Goal: Task Accomplishment & Management: Use online tool/utility

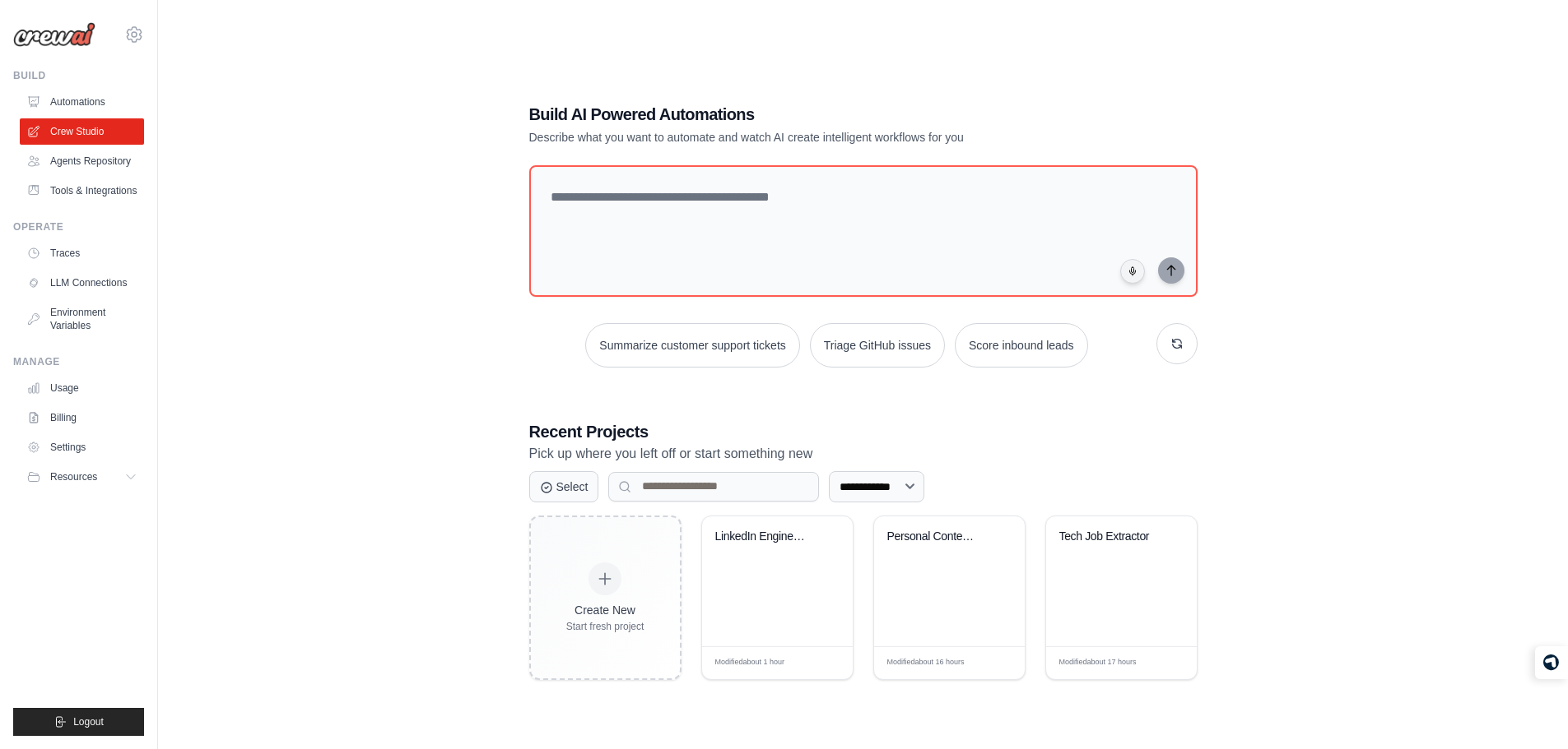
click at [600, 90] on div "**********" at bounding box center [863, 391] width 708 height 630
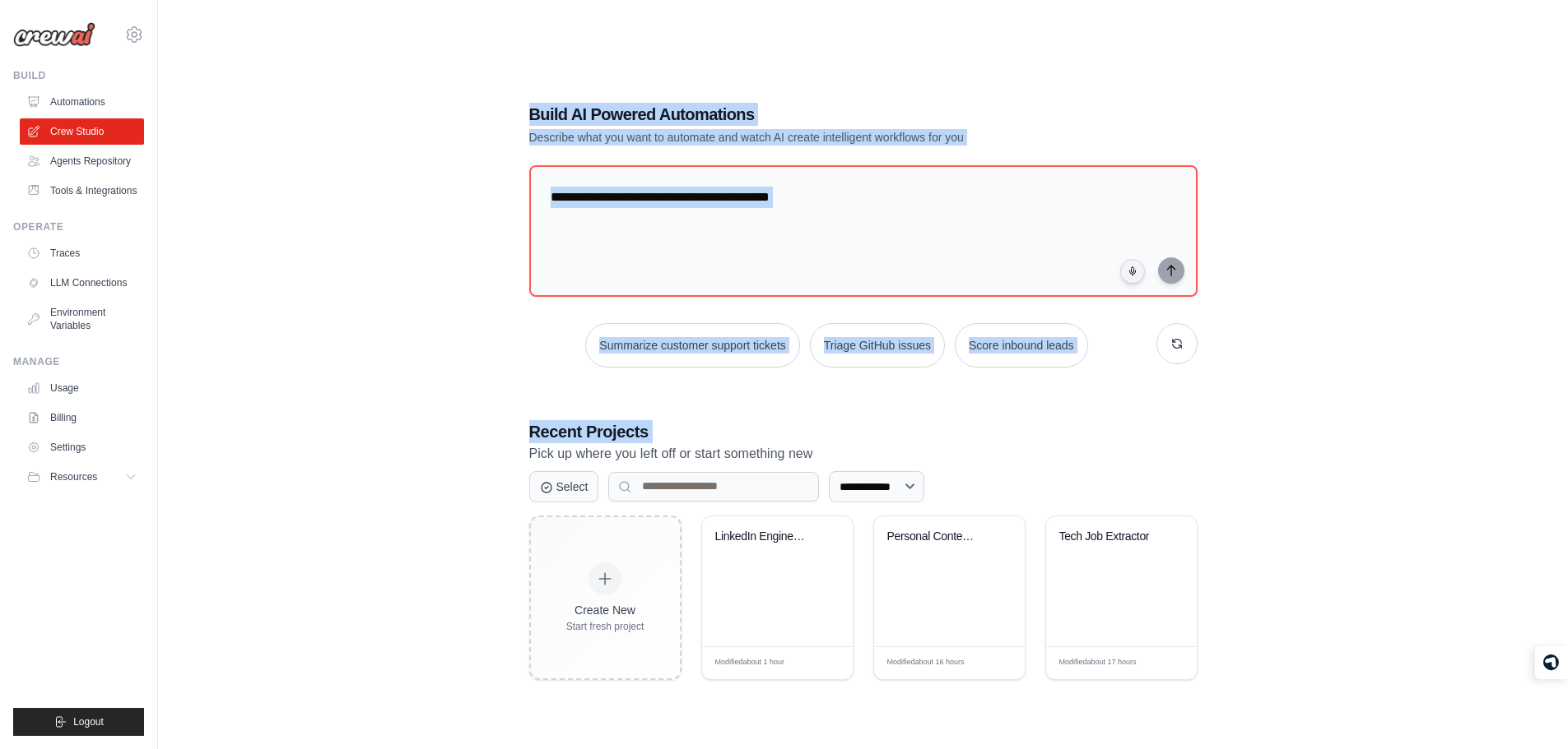
drag, startPoint x: 600, startPoint y: 90, endPoint x: 984, endPoint y: 384, distance: 483.6
click at [984, 384] on div "**********" at bounding box center [863, 391] width 708 height 630
click at [1102, 426] on h3 "Recent Projects" at bounding box center [863, 432] width 668 height 23
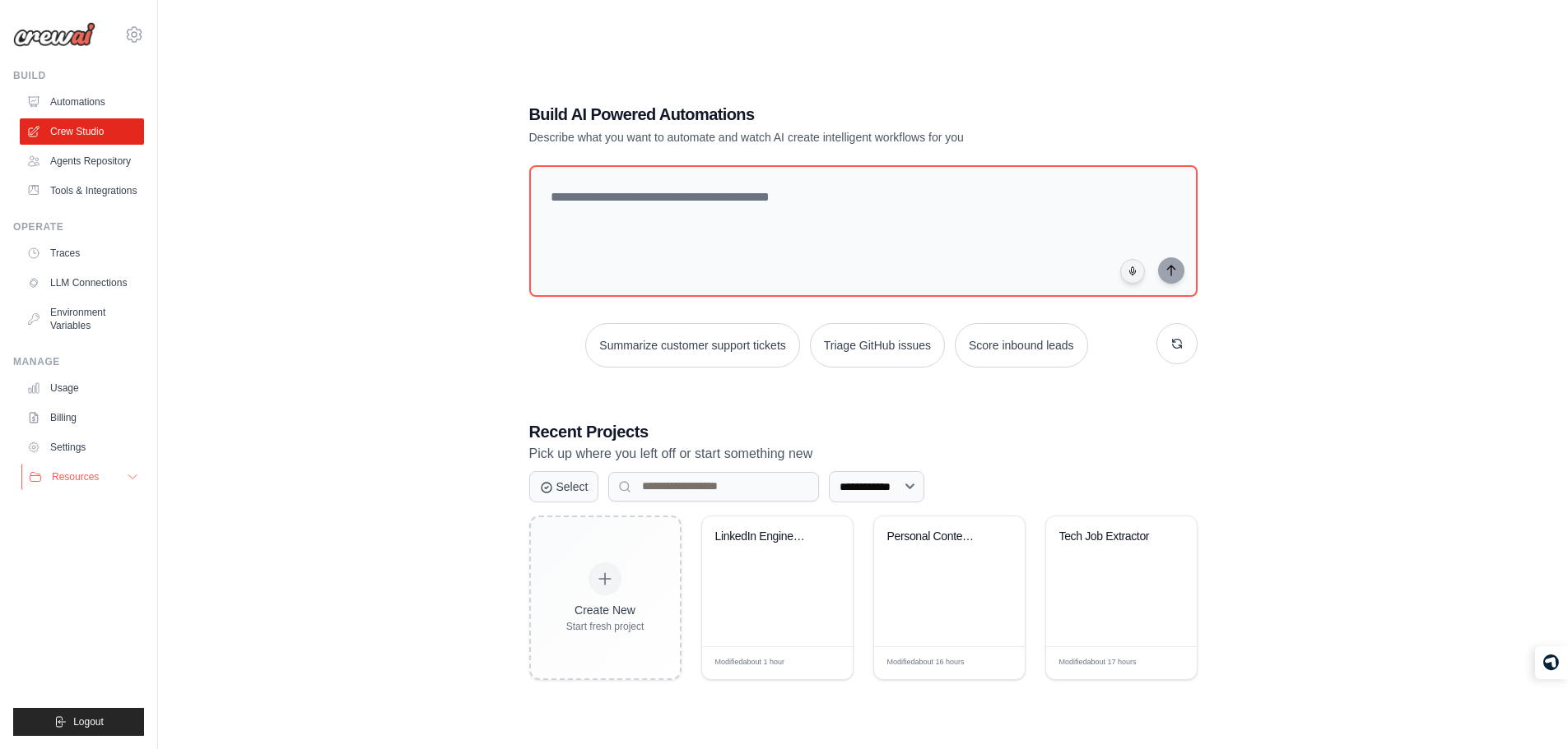
click at [101, 479] on button "Resources" at bounding box center [83, 477] width 124 height 26
click at [134, 35] on icon at bounding box center [134, 35] width 20 height 20
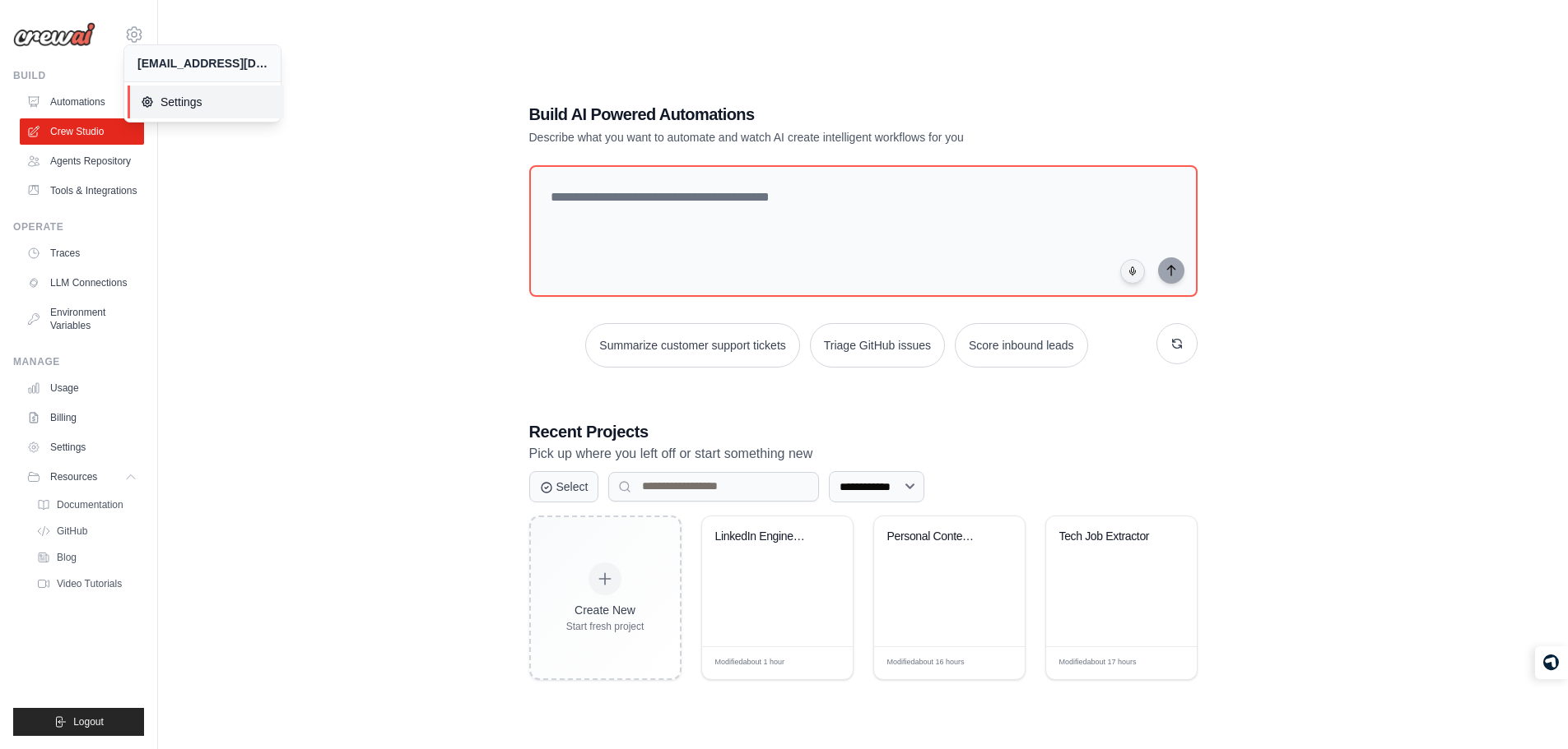
click at [186, 105] on span "Settings" at bounding box center [205, 101] width 130 height 16
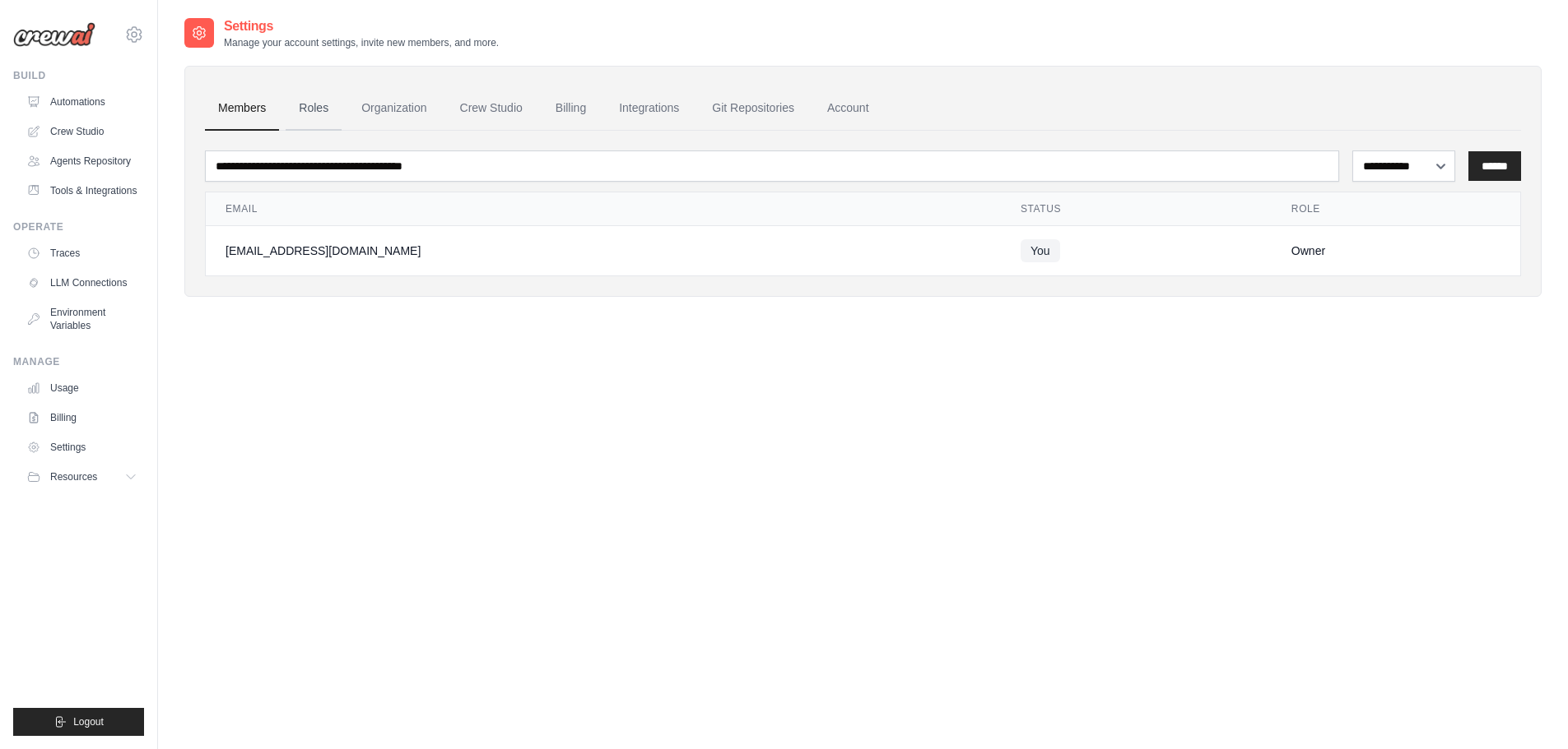
click at [342, 112] on link "Roles" at bounding box center [313, 109] width 56 height 44
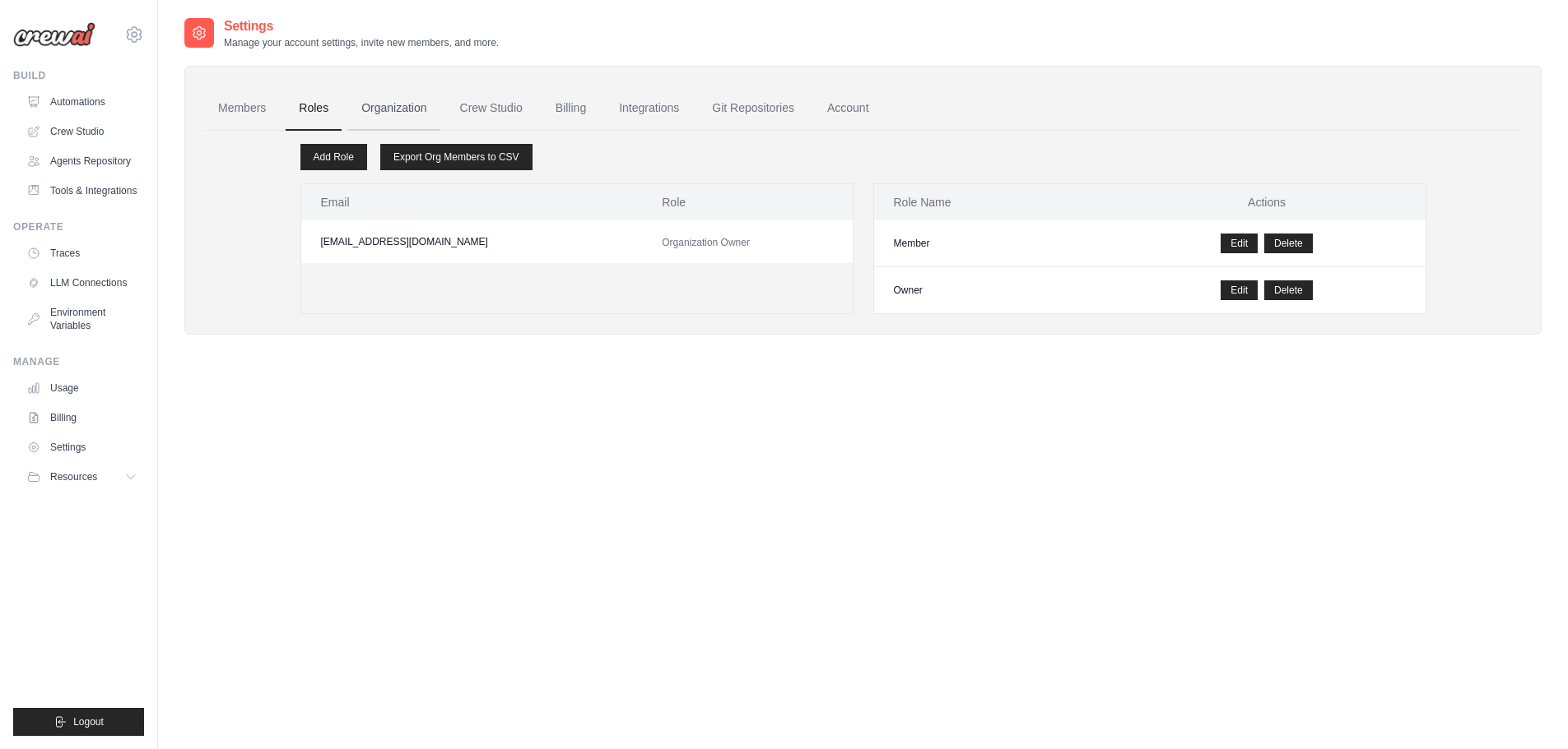
click at [376, 111] on link "Organization" at bounding box center [393, 109] width 91 height 44
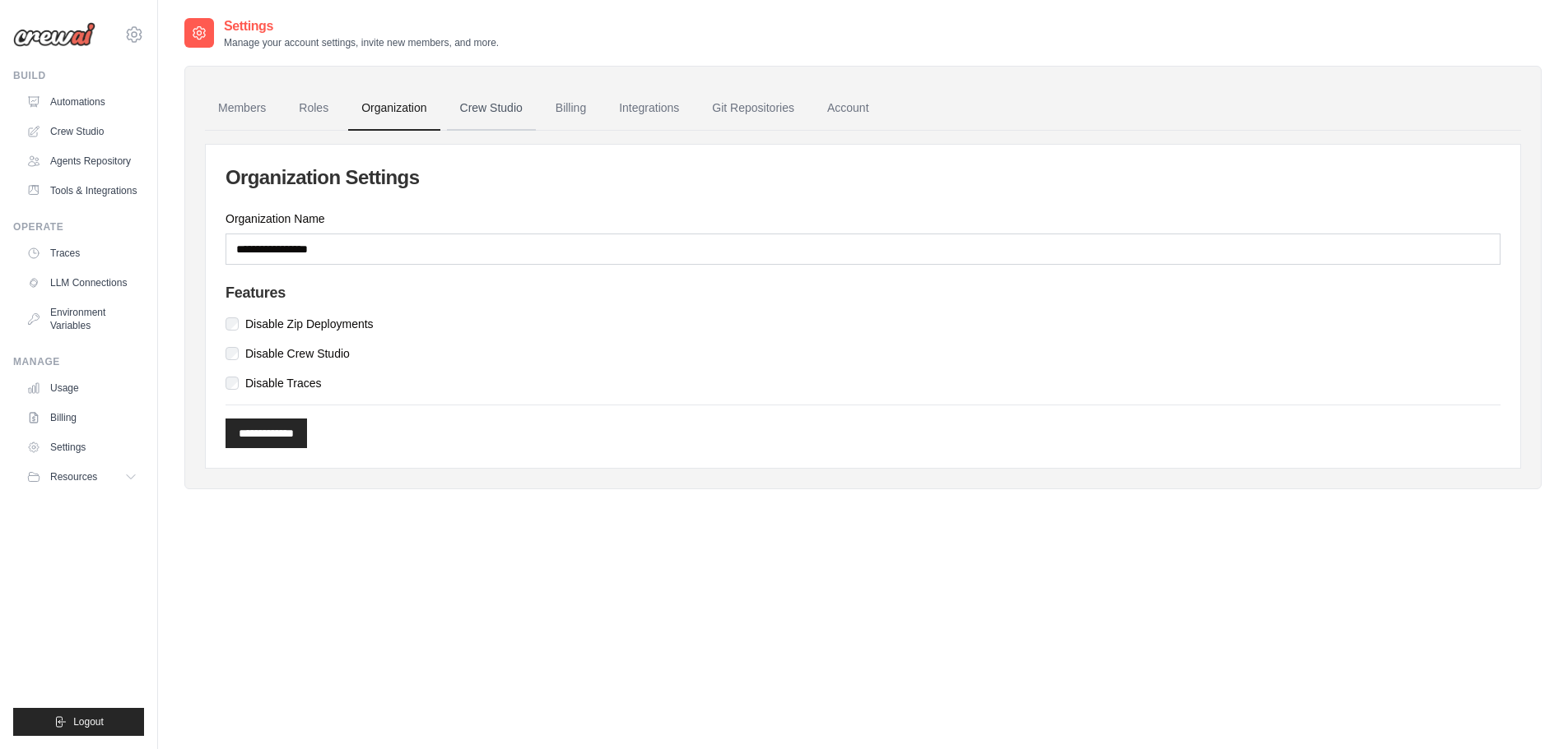
click at [536, 118] on link "Crew Studio" at bounding box center [491, 109] width 89 height 44
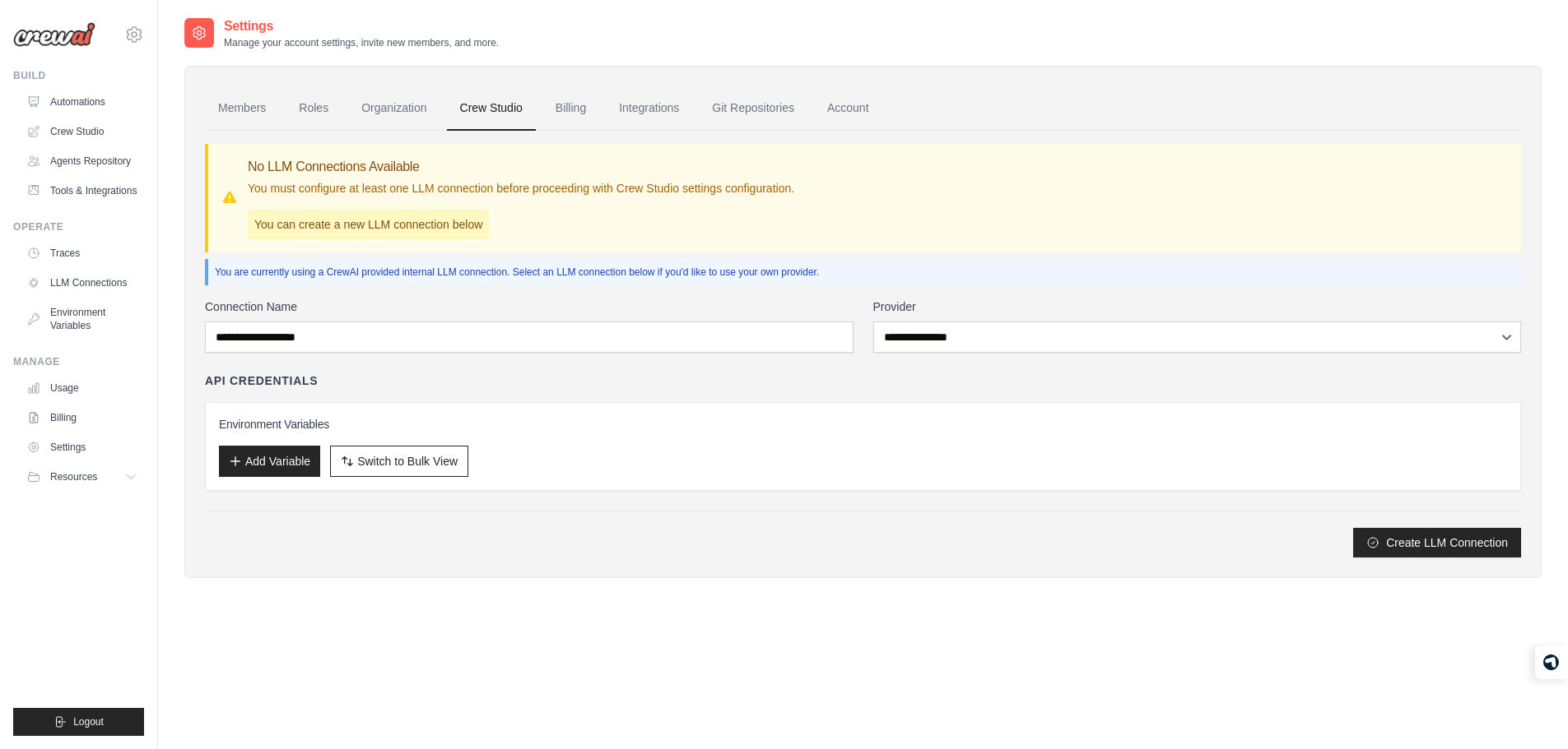
click at [588, 117] on link "Billing" at bounding box center [570, 109] width 57 height 44
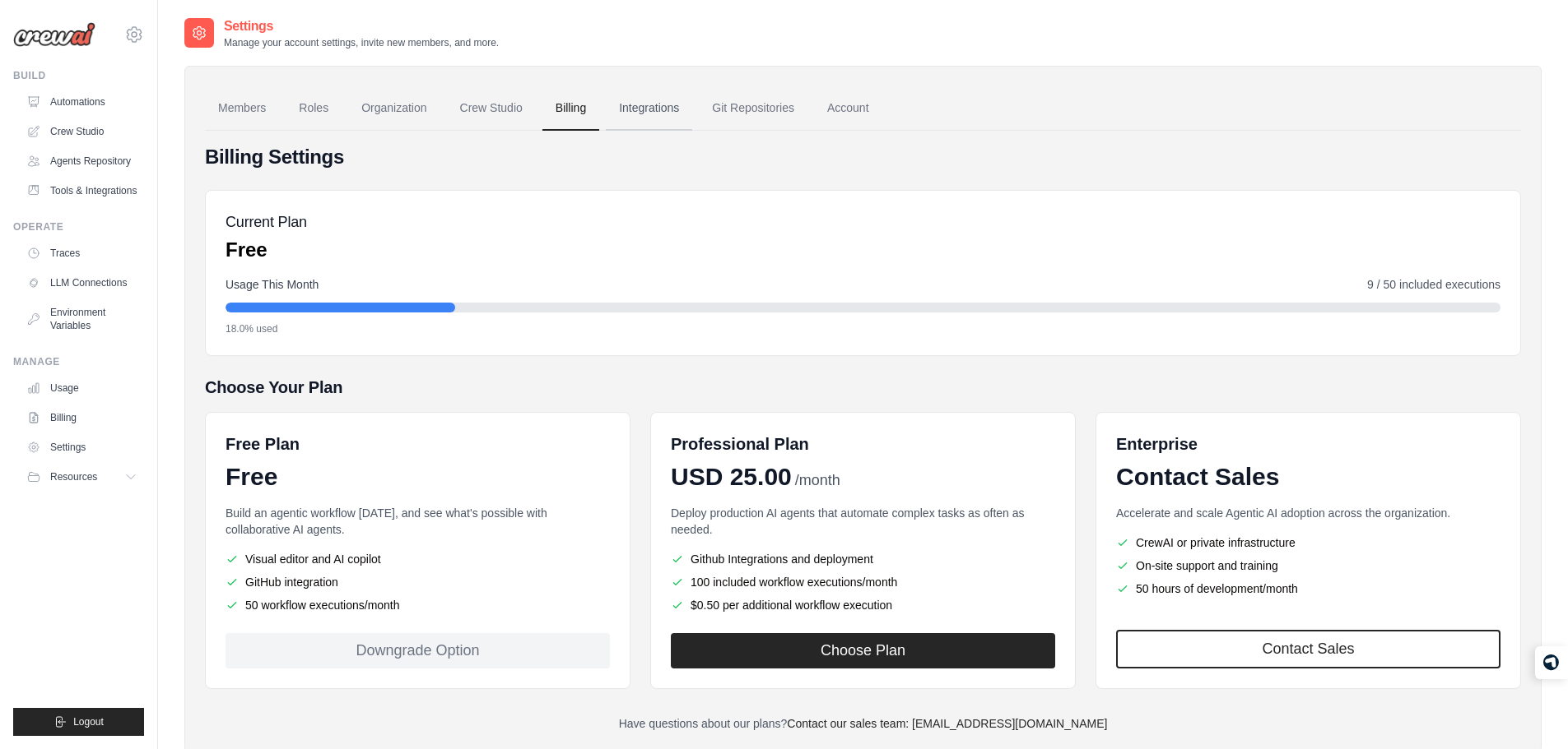
click at [692, 111] on link "Integrations" at bounding box center [649, 109] width 87 height 44
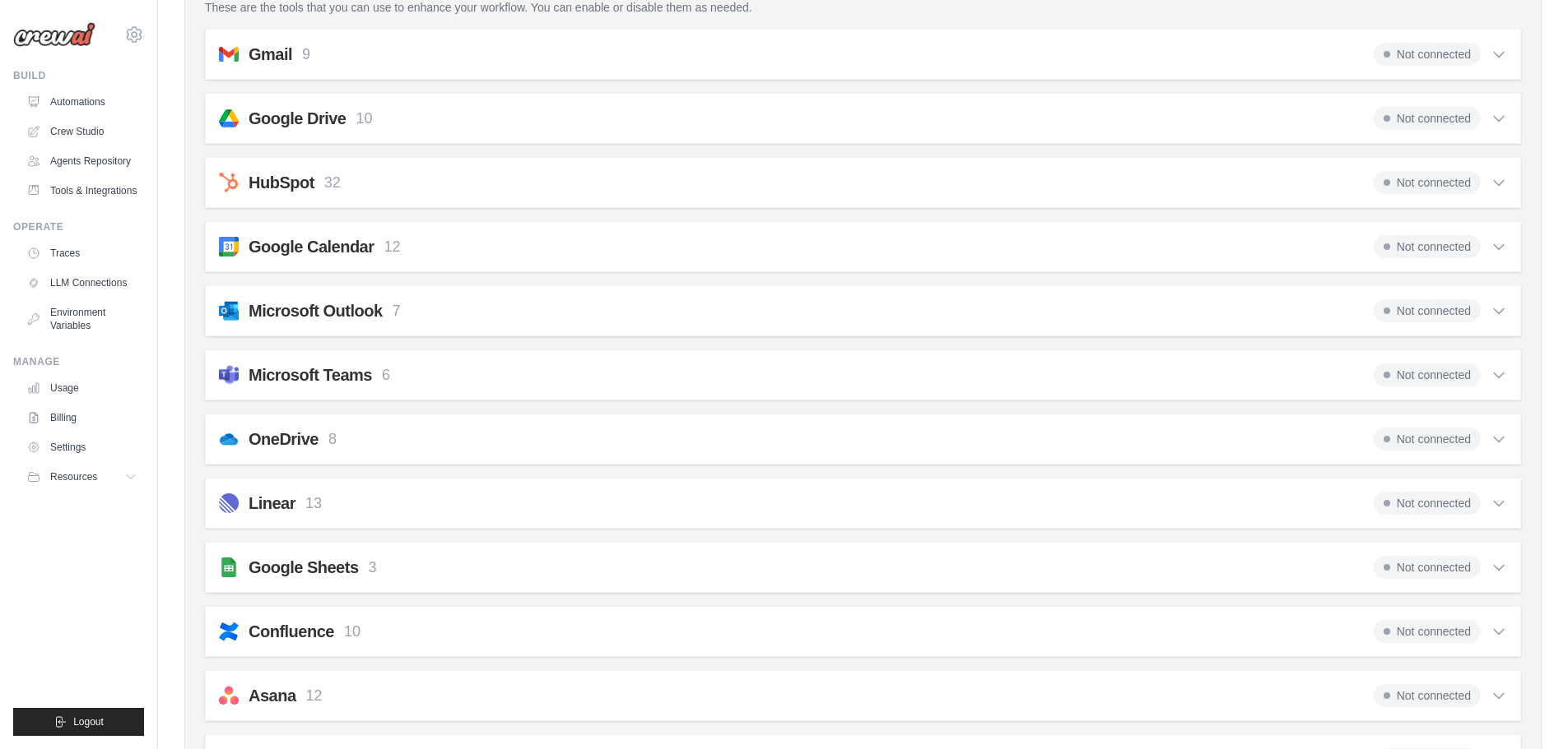
scroll to position [330, 0]
click at [671, 375] on div "Microsoft Teams 6 Not connected" at bounding box center [862, 374] width 1288 height 23
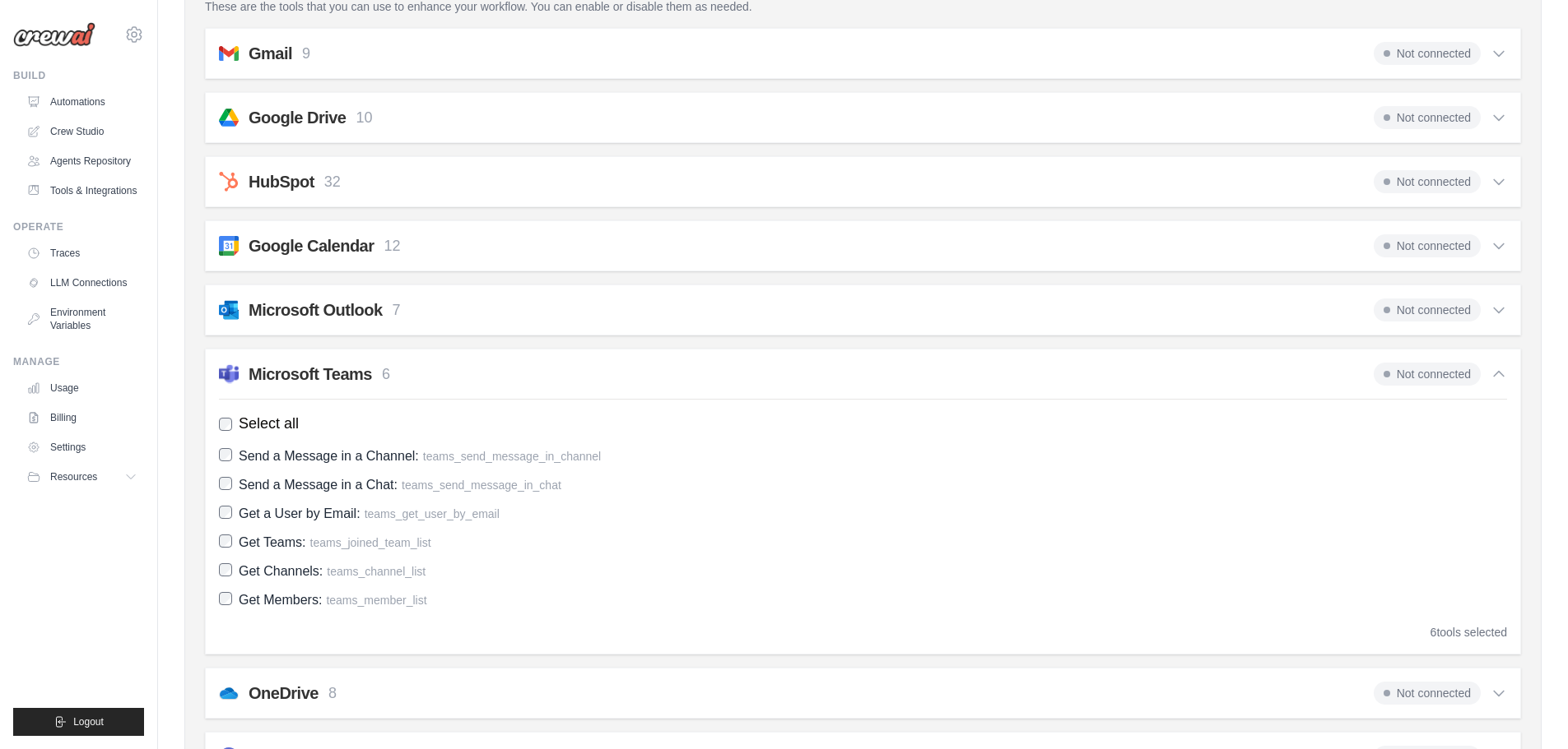
click at [671, 375] on div "Microsoft Teams 6 Not connected" at bounding box center [862, 374] width 1288 height 23
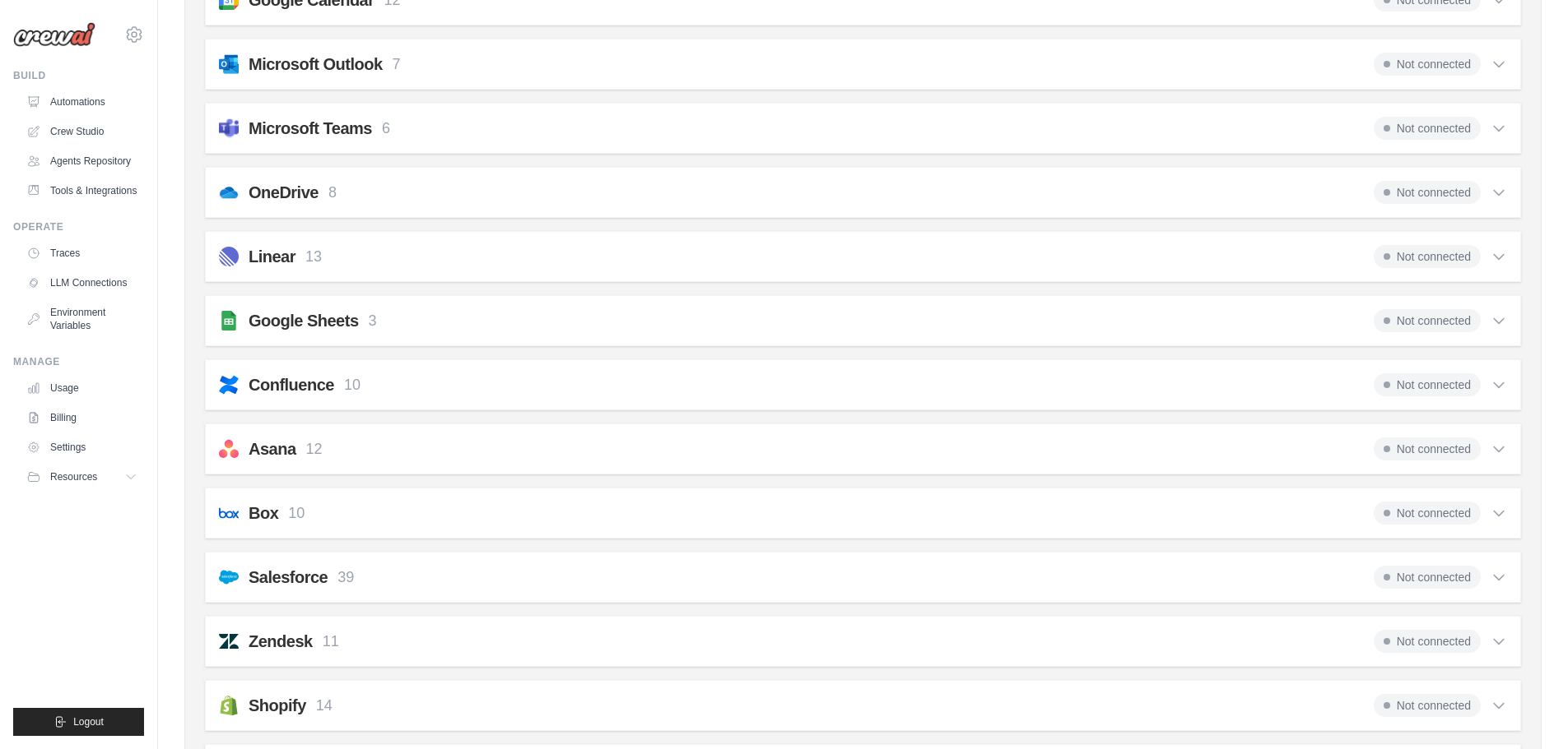
scroll to position [581, 0]
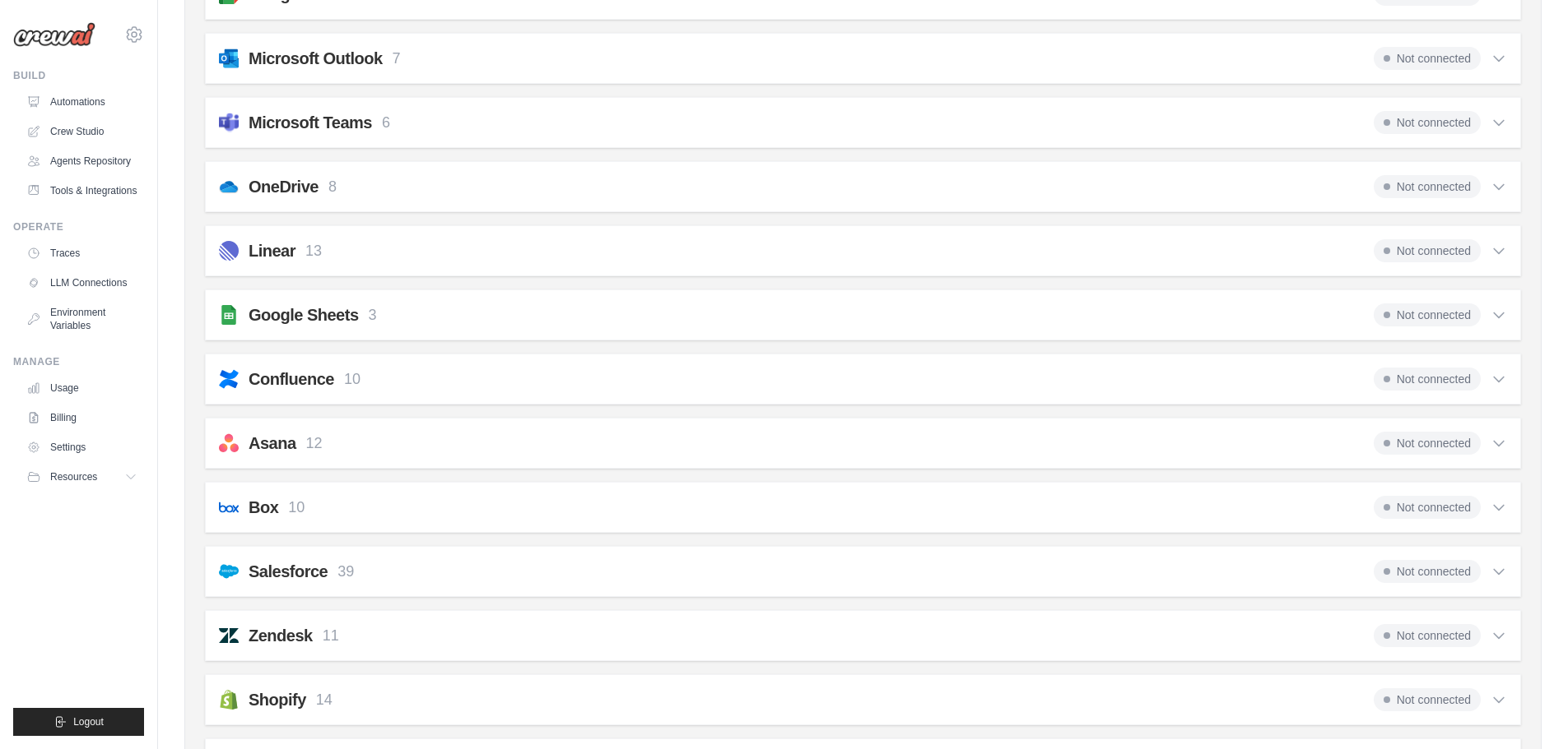
click at [609, 322] on div "Google Sheets 3 Not connected" at bounding box center [862, 315] width 1288 height 23
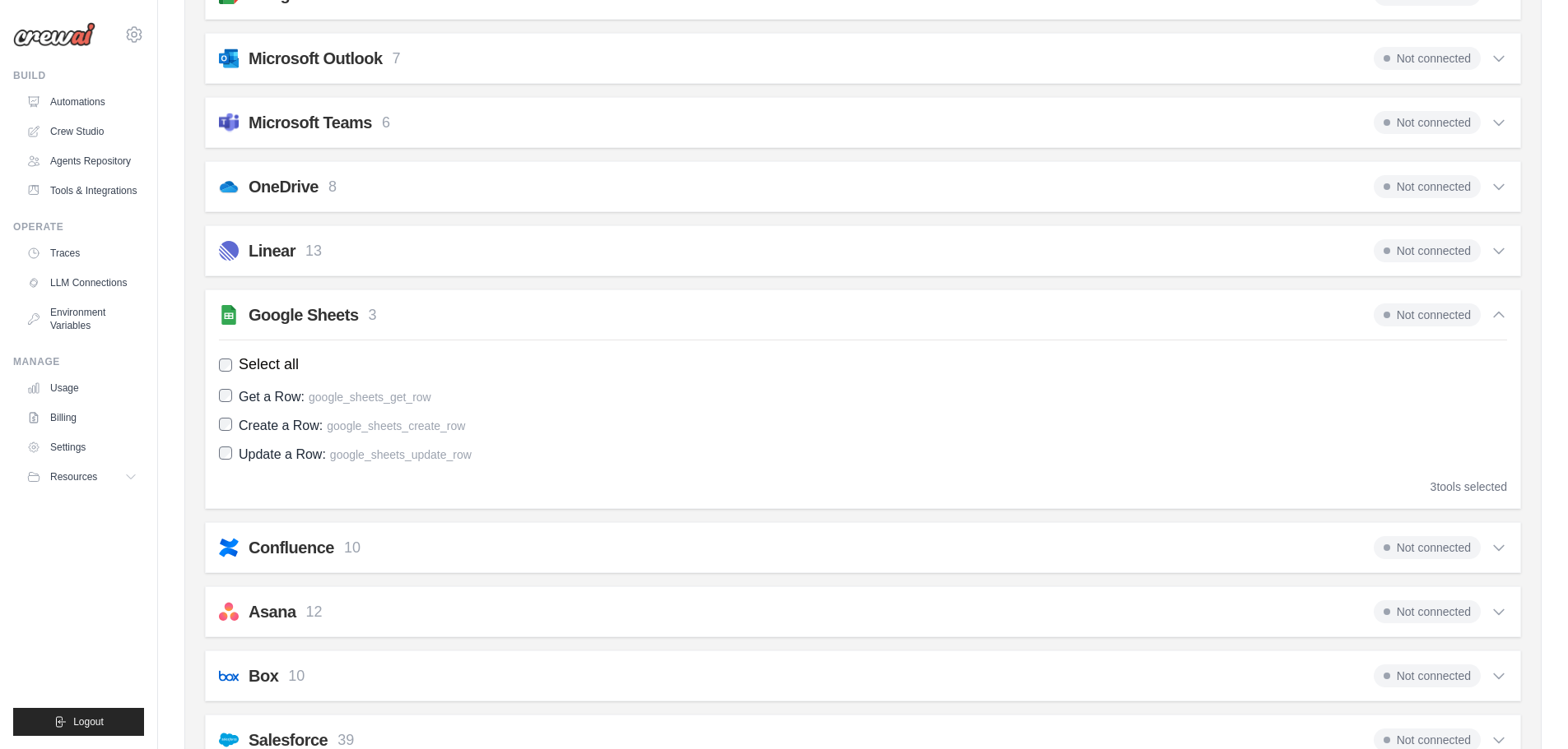
click at [1408, 314] on span "Not connected" at bounding box center [1426, 315] width 107 height 23
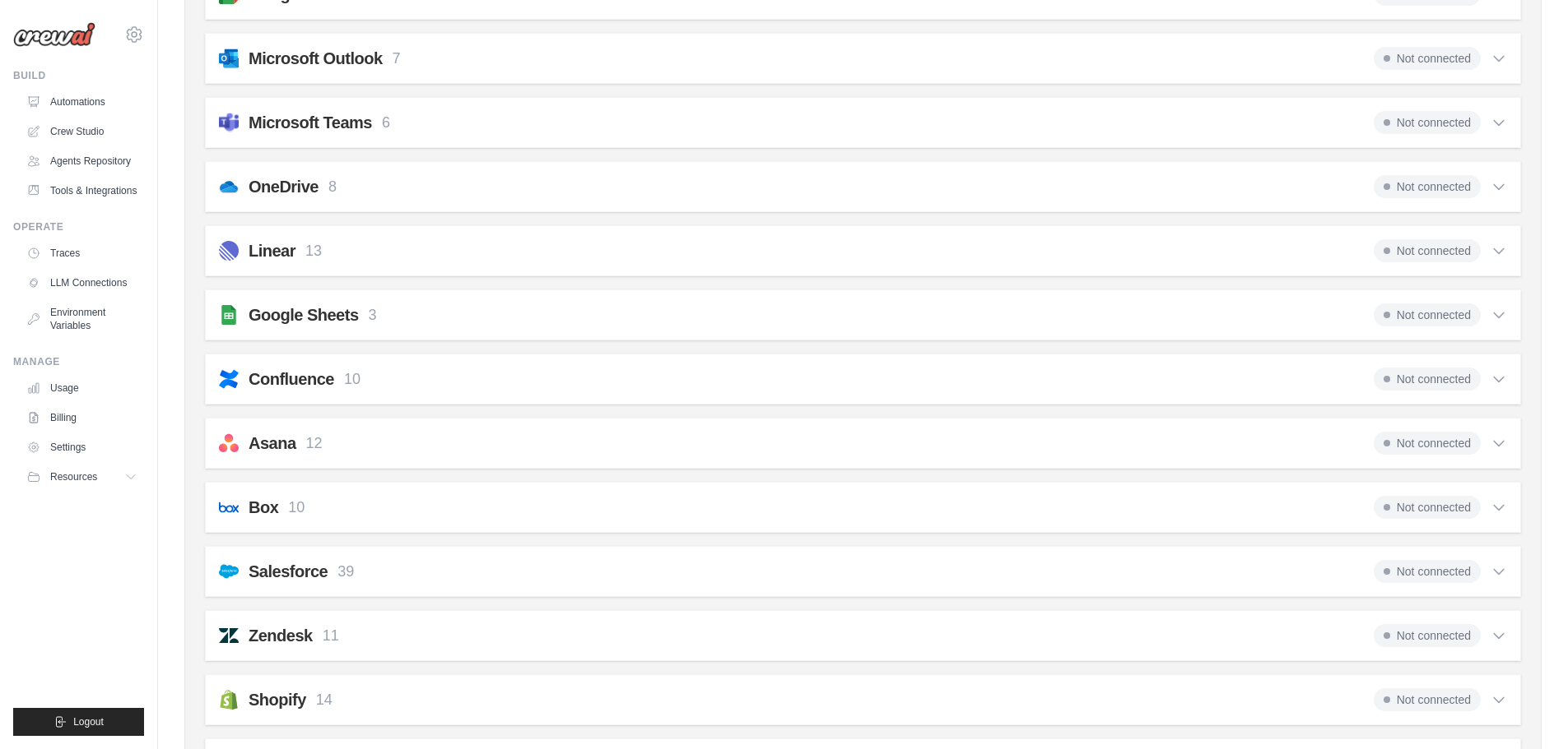
click at [1408, 314] on span "Not connected" at bounding box center [1426, 315] width 107 height 23
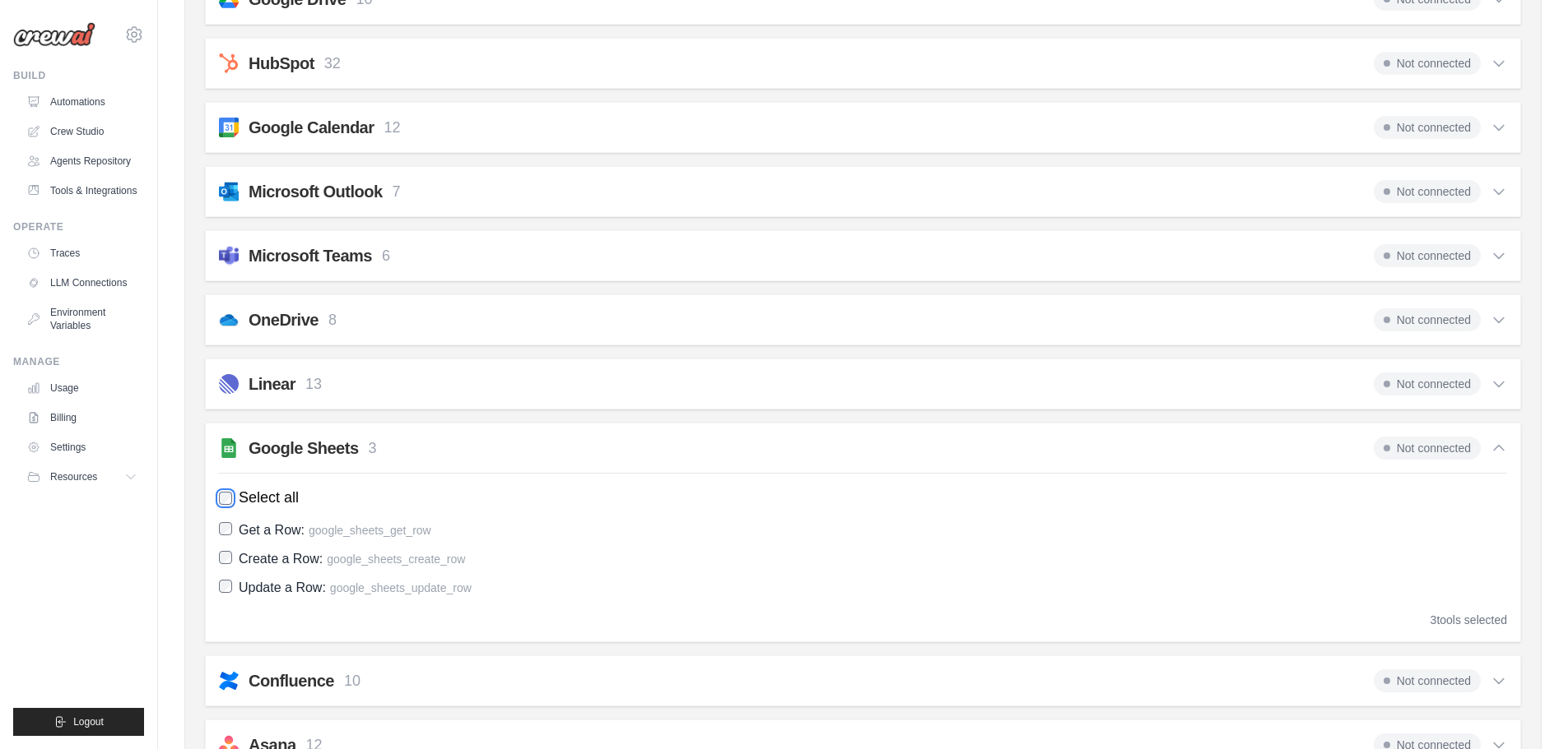
scroll to position [484, 0]
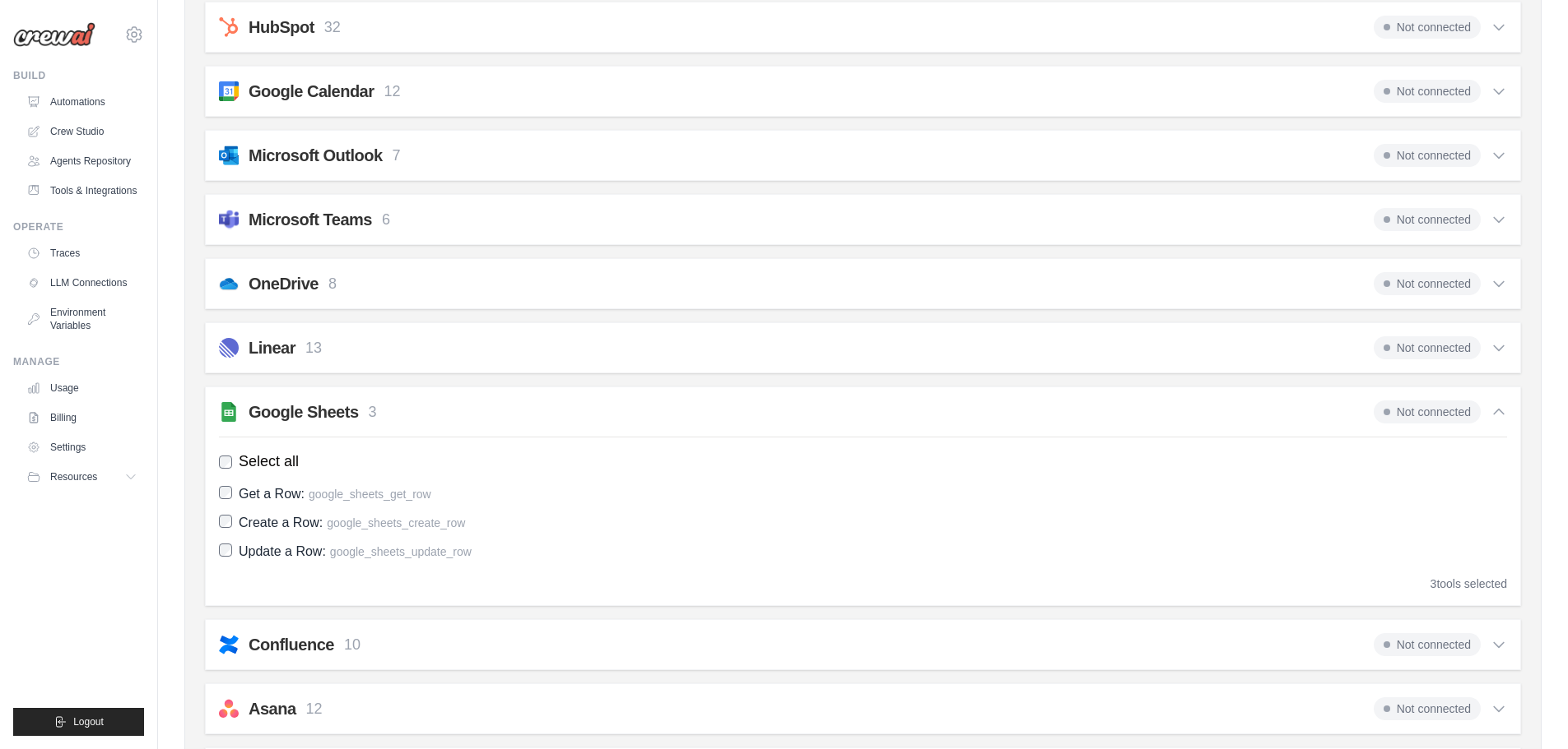
click at [1413, 422] on span "Not connected" at bounding box center [1426, 412] width 107 height 23
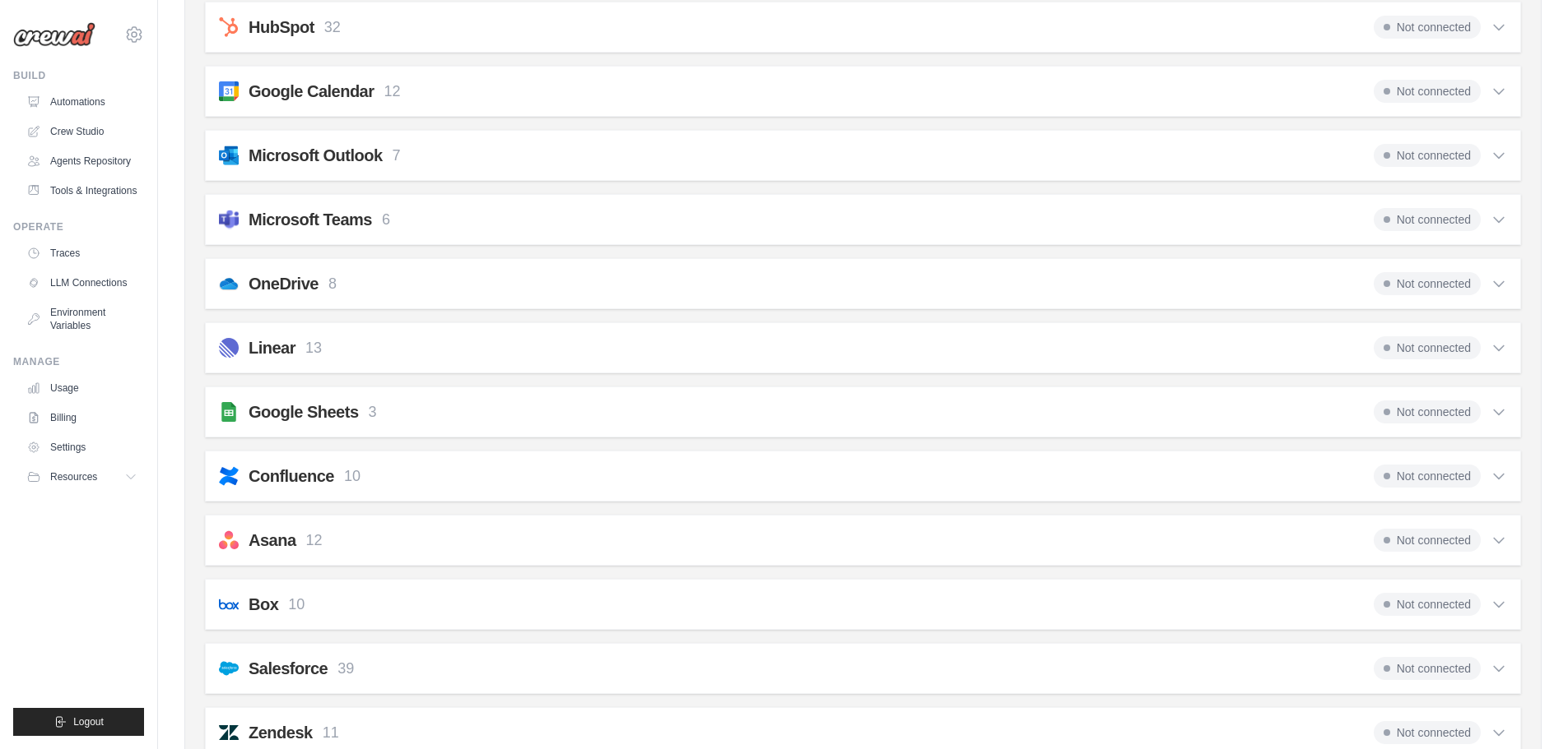
click at [1413, 422] on span "Not connected" at bounding box center [1426, 412] width 107 height 23
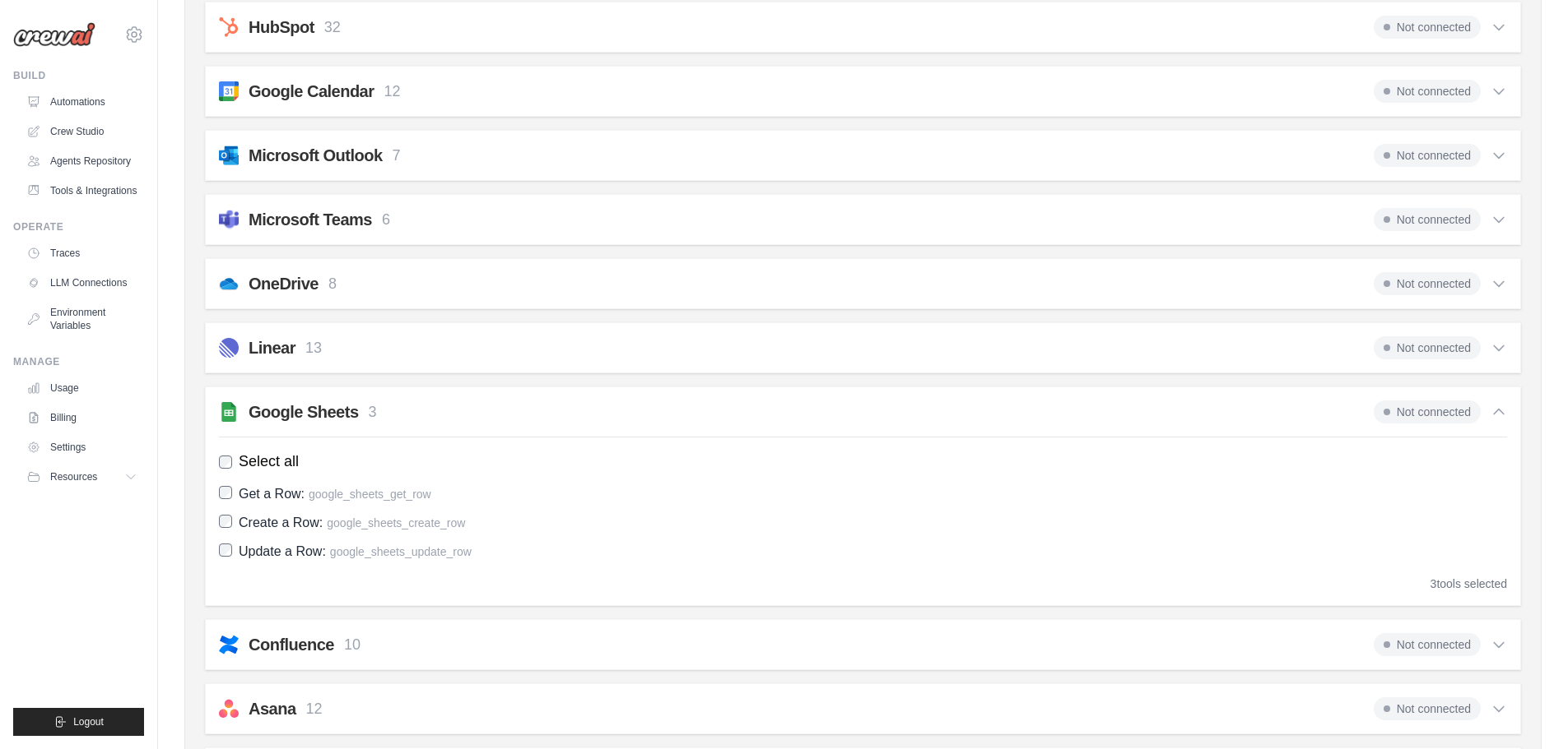
click at [1413, 422] on span "Not connected" at bounding box center [1426, 412] width 107 height 23
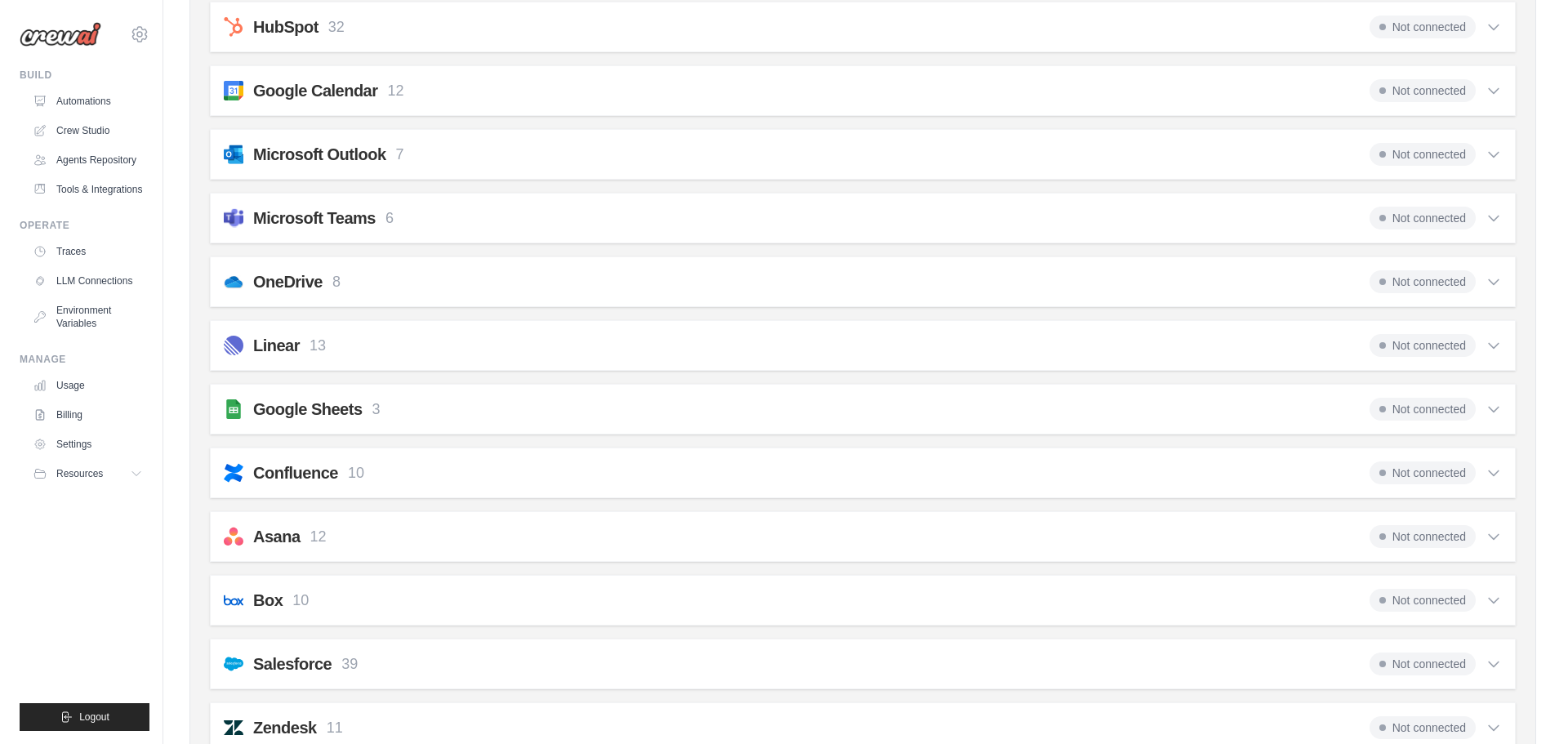
scroll to position [0, 0]
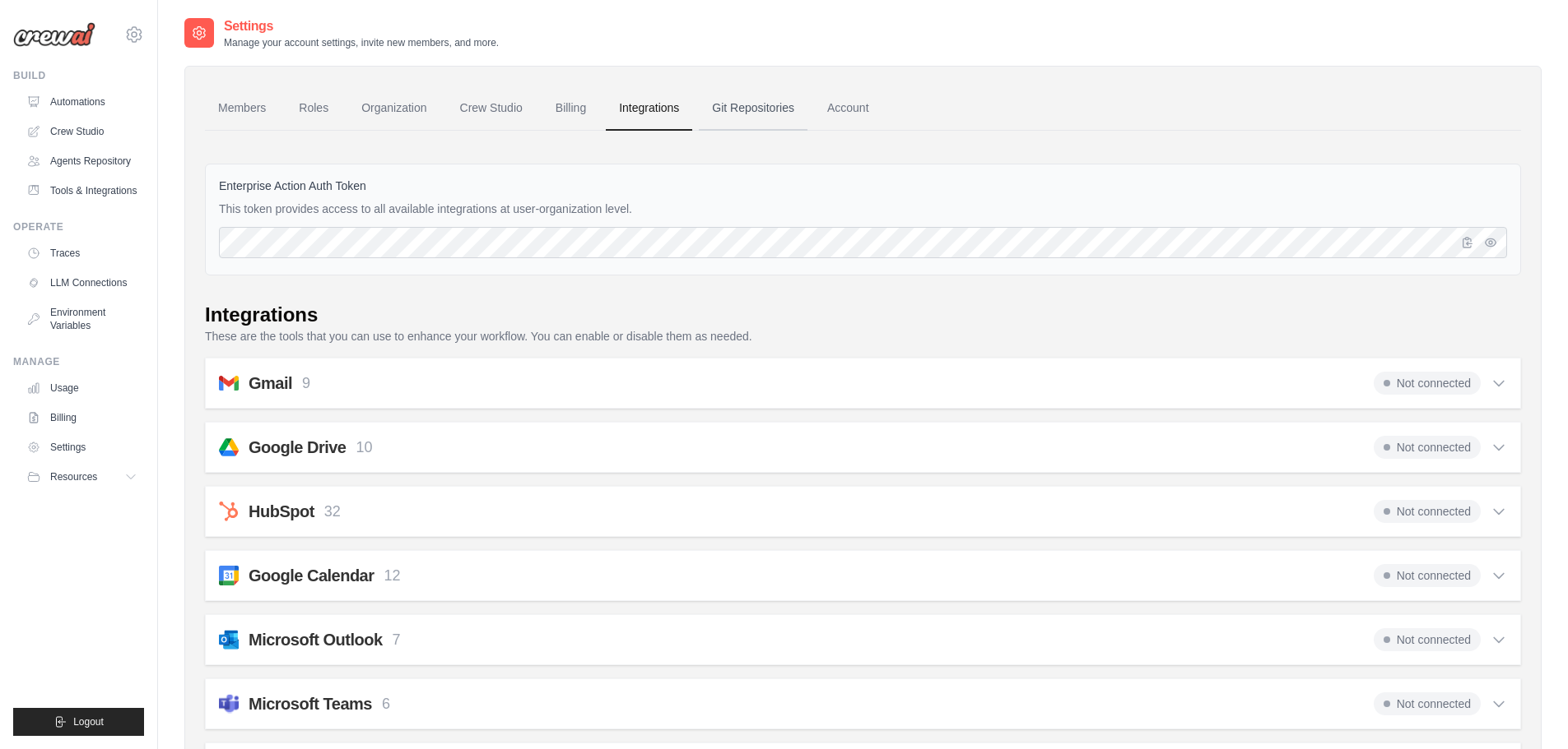
click at [804, 110] on link "Git Repositories" at bounding box center [752, 109] width 109 height 44
click at [858, 105] on link "Account" at bounding box center [848, 109] width 68 height 44
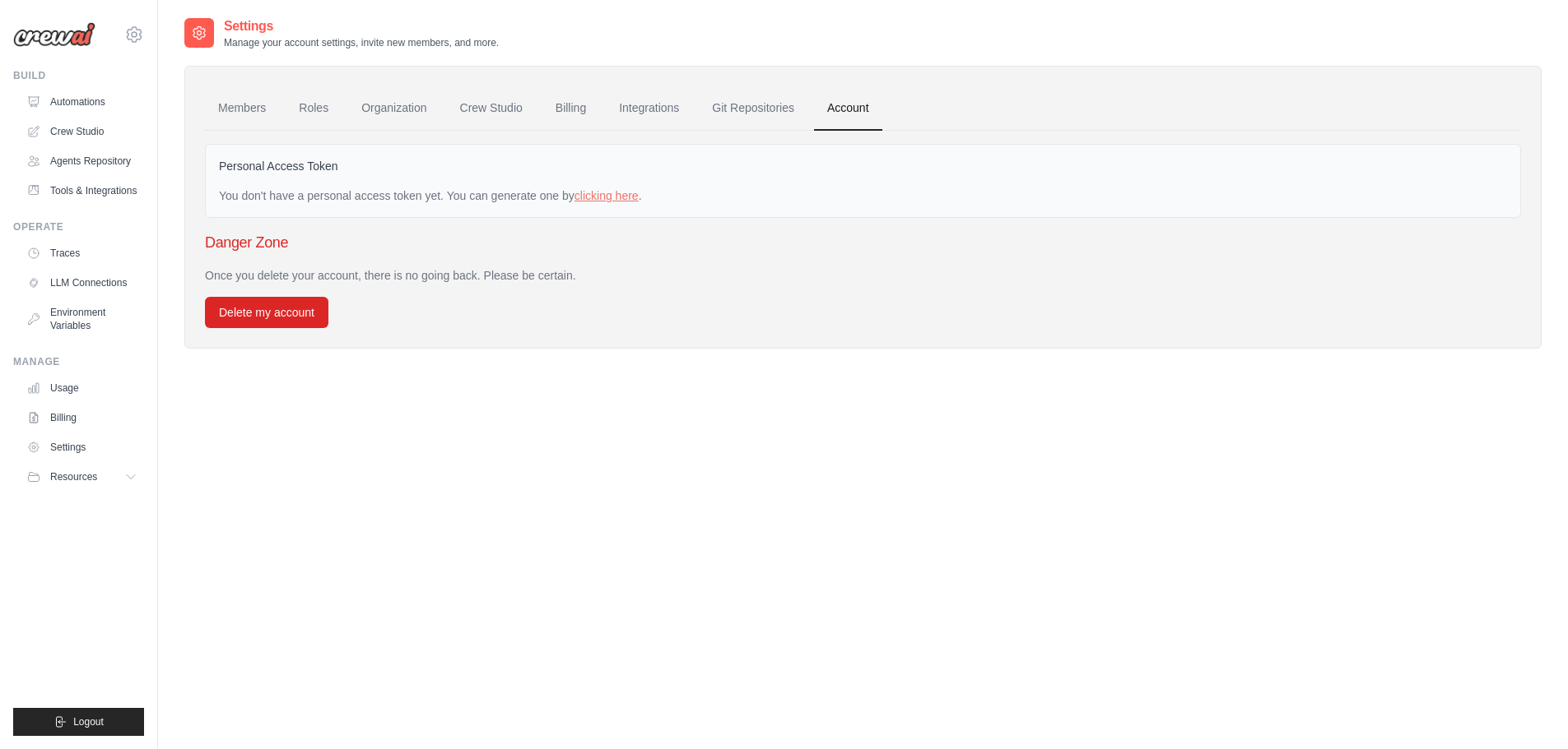
click at [288, 157] on div "Personal Access Token You don't have a personal access token yet. You can gener…" at bounding box center [863, 181] width 1316 height 74
drag, startPoint x: 288, startPoint y: 157, endPoint x: 414, endPoint y: 398, distance: 272.0
click at [414, 398] on div "Settings Manage your account settings, invite new members, and more. Members Ro…" at bounding box center [862, 391] width 1357 height 749
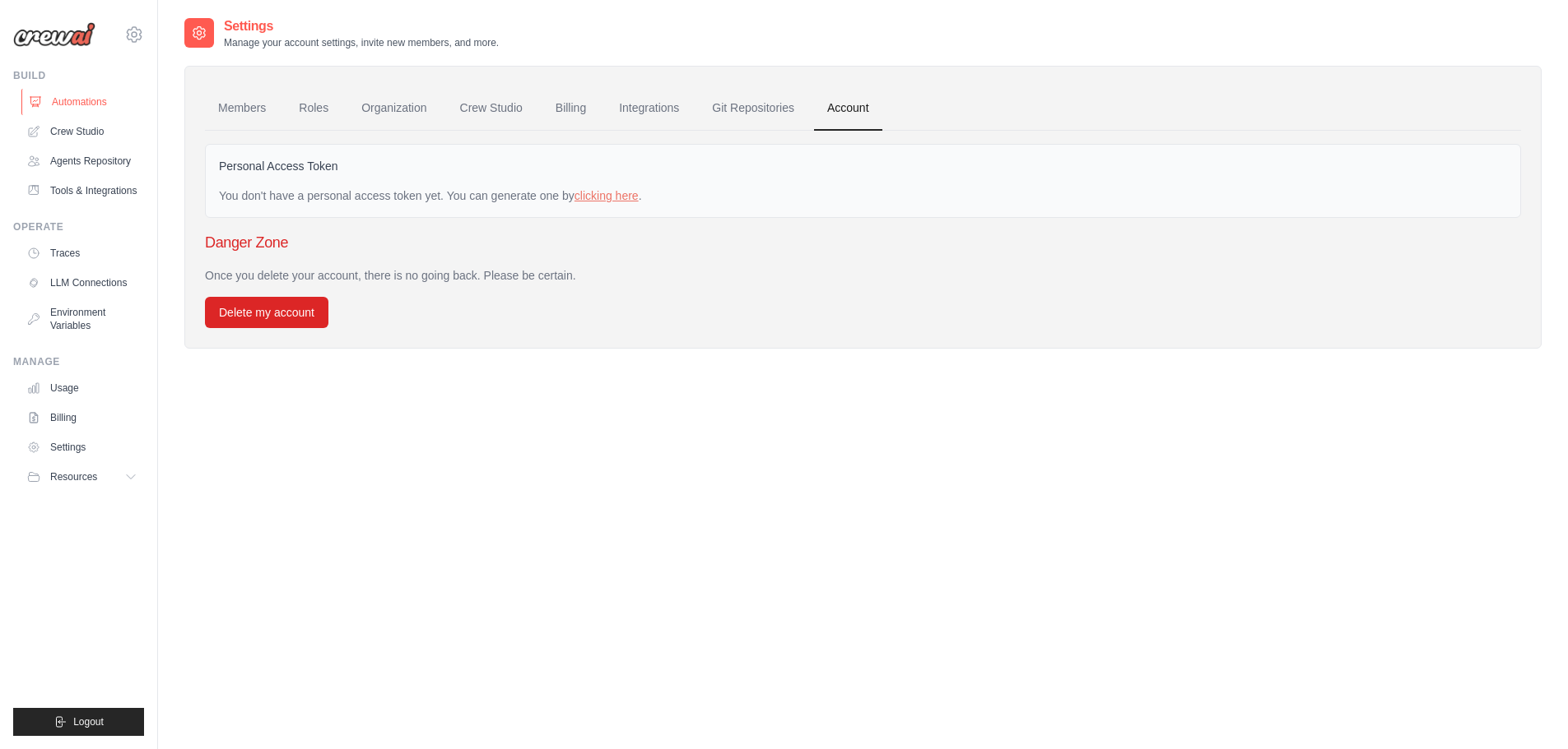
click at [54, 99] on link "Automations" at bounding box center [83, 101] width 124 height 26
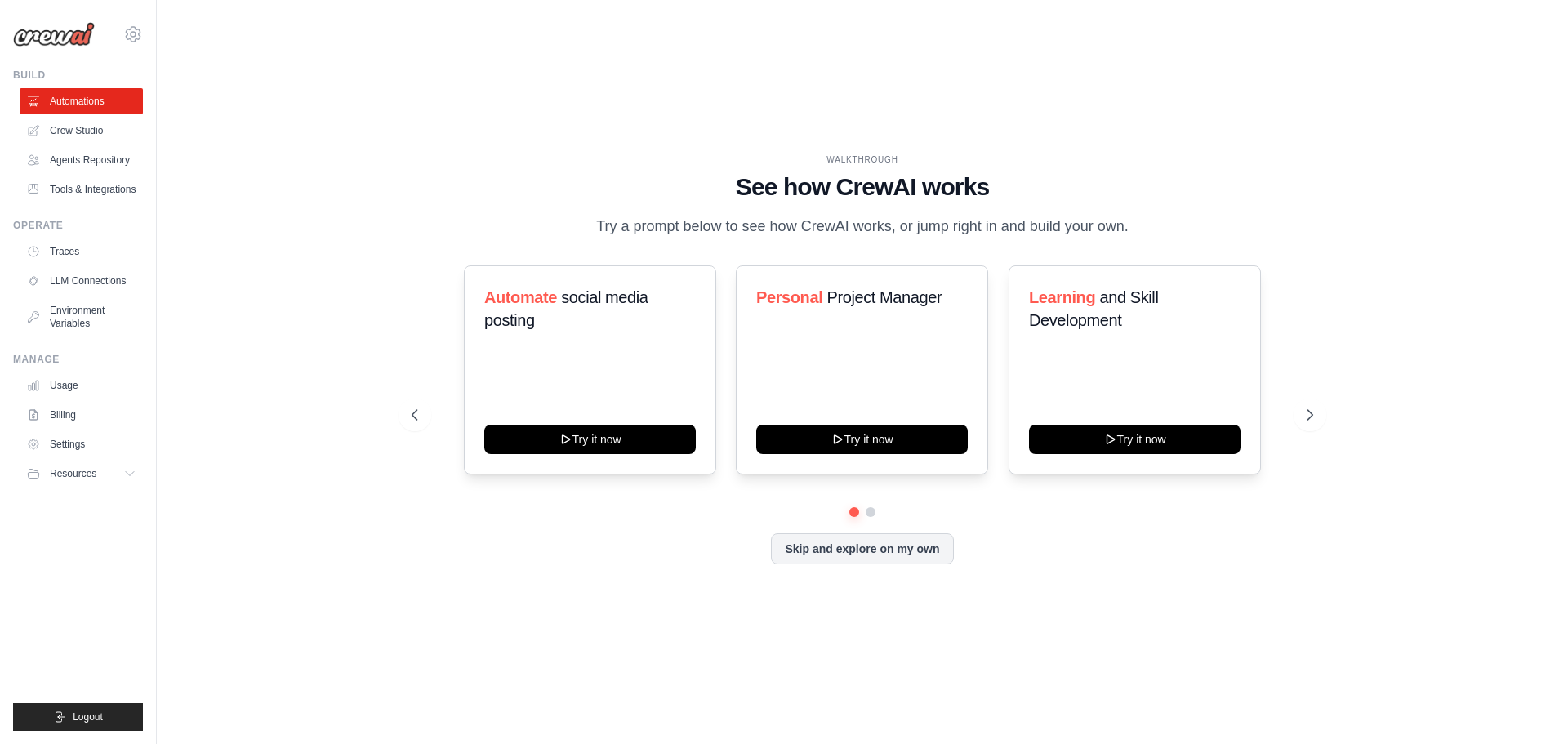
click at [70, 132] on link "Crew Studio" at bounding box center [81, 130] width 123 height 26
click at [1302, 430] on button at bounding box center [1310, 415] width 33 height 33
click at [1304, 431] on button at bounding box center [1310, 415] width 33 height 33
click at [109, 125] on link "Crew Studio" at bounding box center [82, 130] width 123 height 26
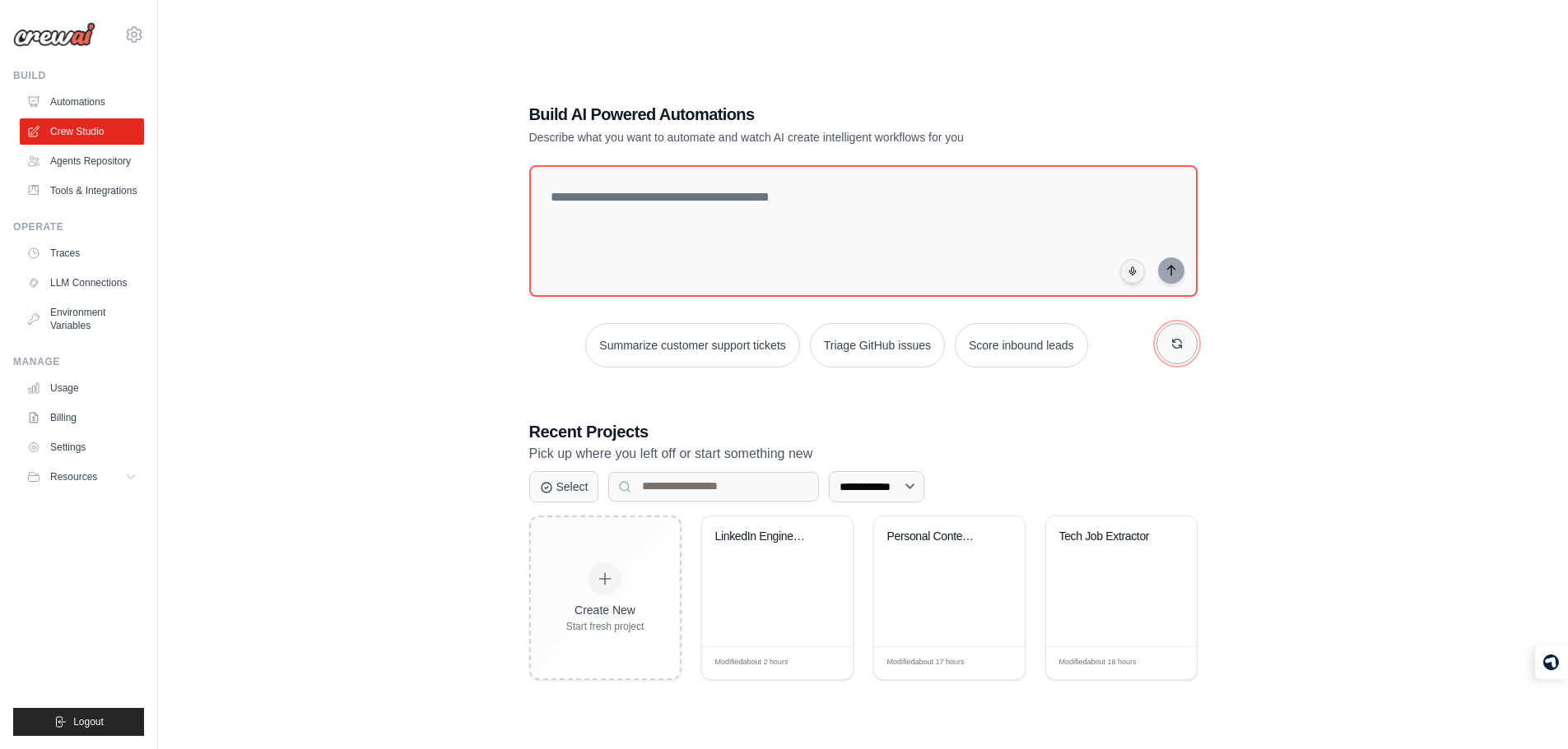
click at [1176, 344] on icon "button" at bounding box center [1177, 344] width 13 height 13
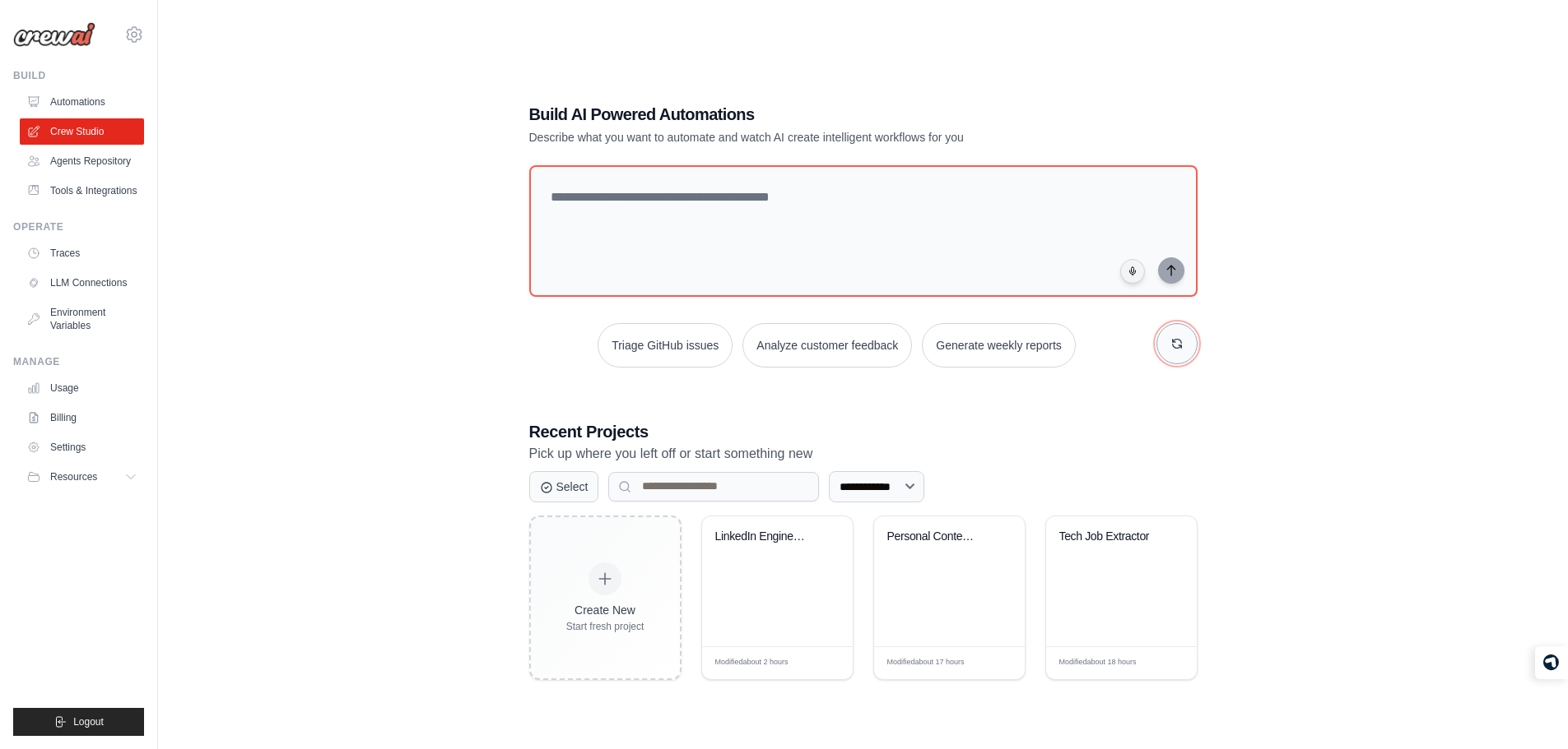
click at [1178, 344] on icon "button" at bounding box center [1177, 344] width 13 height 13
click at [1167, 343] on button "button" at bounding box center [1176, 344] width 41 height 41
click at [1040, 368] on div "Summarize customer support tickets Create email marketing campaigns Analyze cus…" at bounding box center [863, 346] width 668 height 44
click at [1177, 330] on button "button" at bounding box center [1176, 344] width 41 height 41
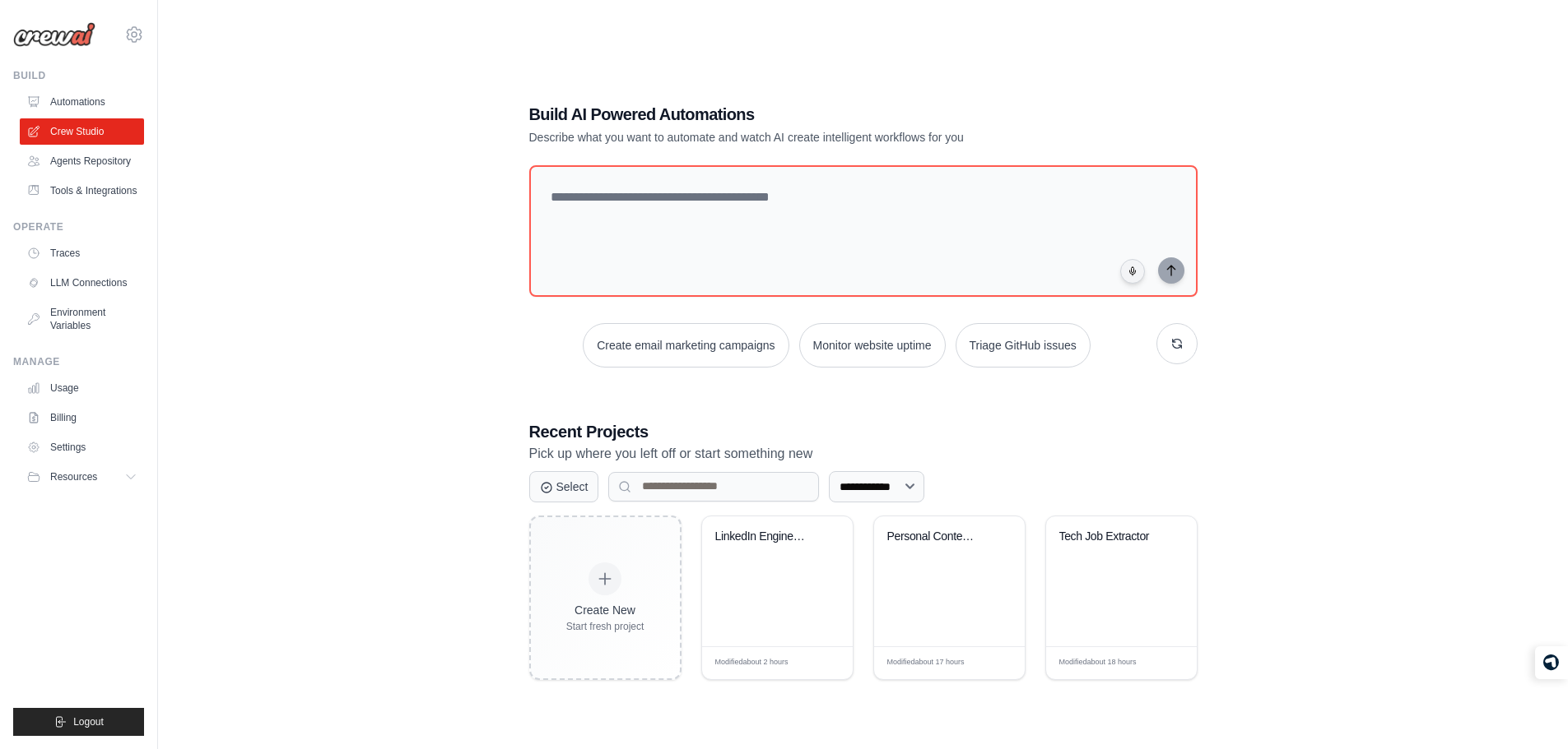
click at [702, 322] on div "Create email marketing campaigns Monitor website uptime Triage GitHub issues" at bounding box center [863, 267] width 668 height 202
click at [693, 341] on button "Create email marketing campaigns" at bounding box center [686, 346] width 206 height 44
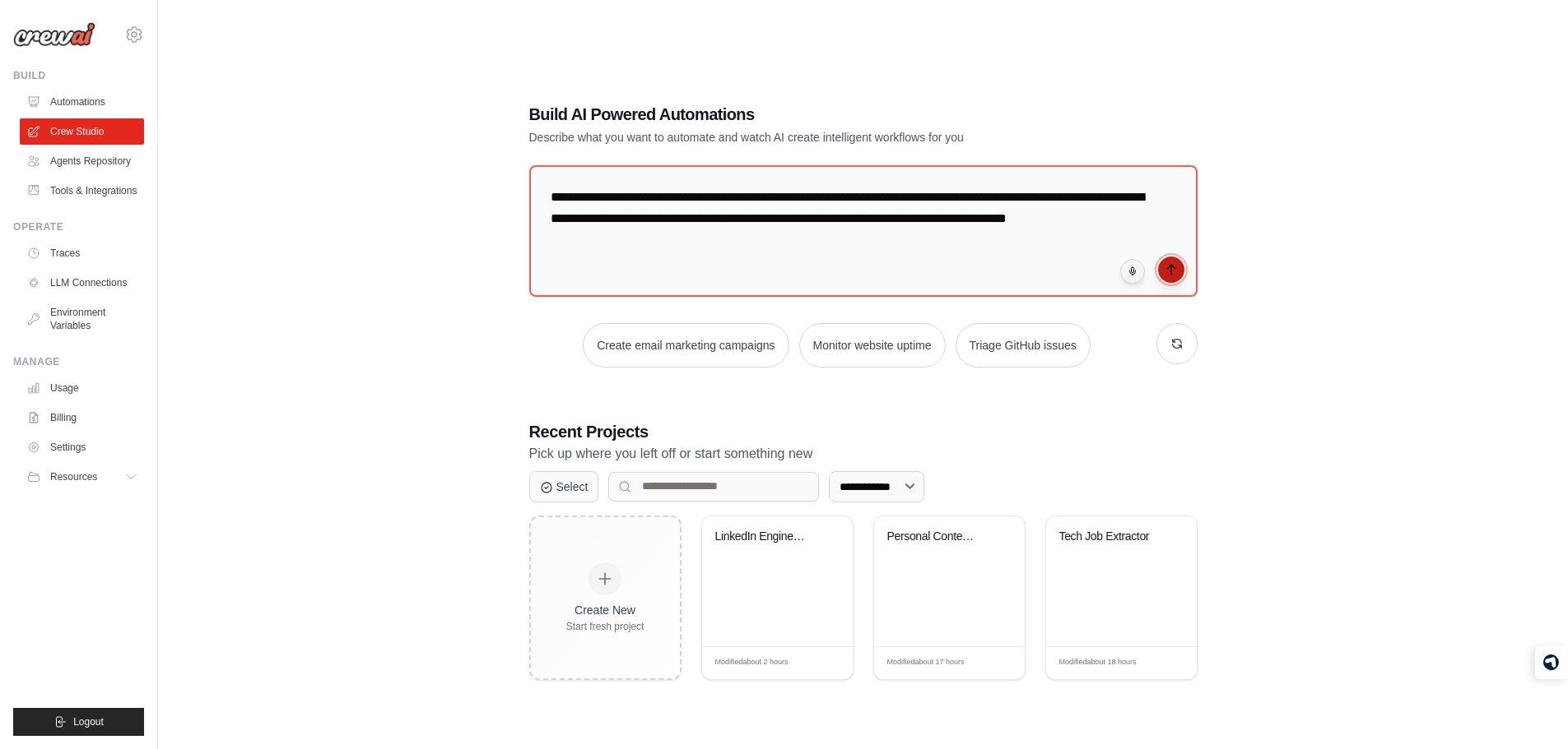
click at [1173, 279] on button "submit" at bounding box center [1170, 270] width 26 height 26
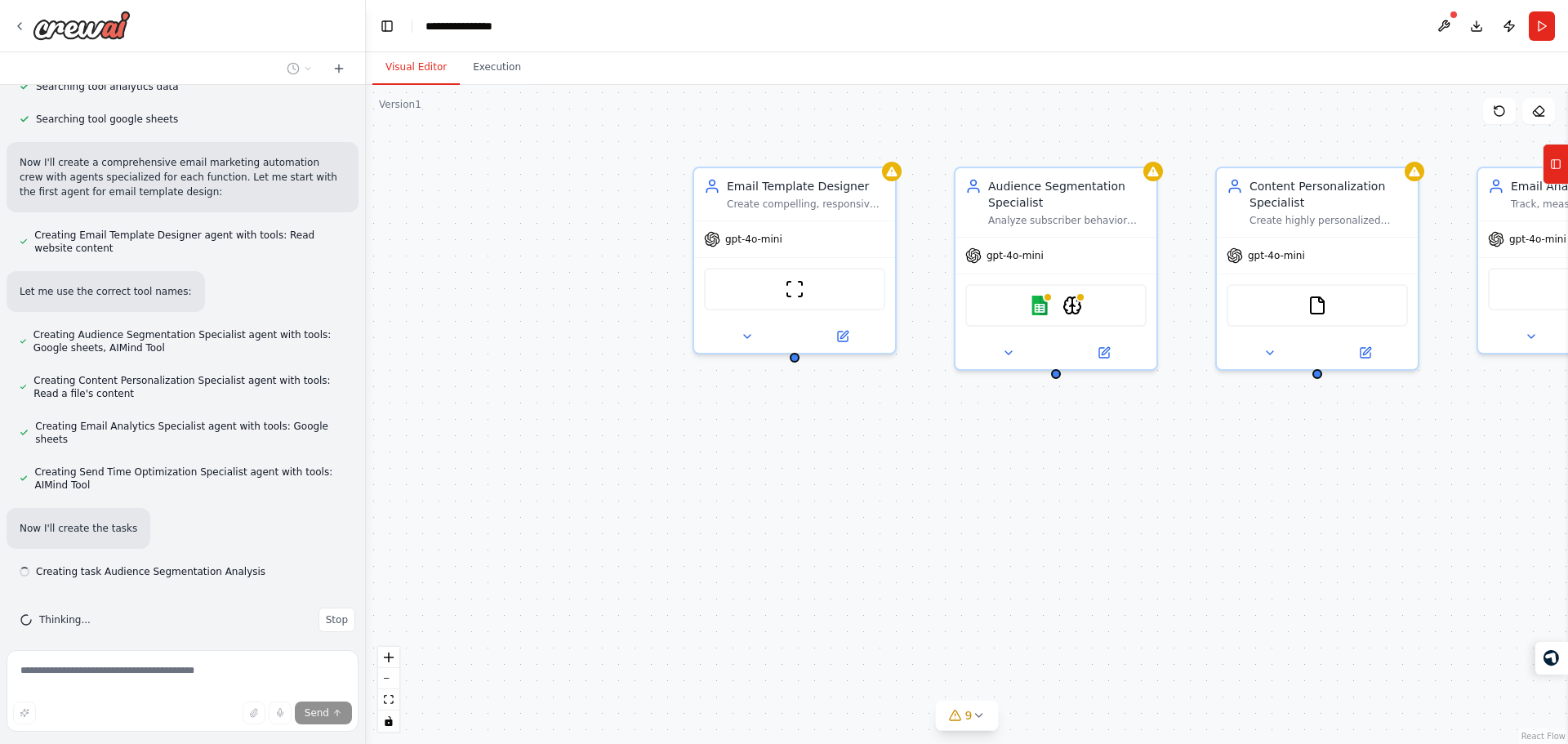
scroll to position [393, 0]
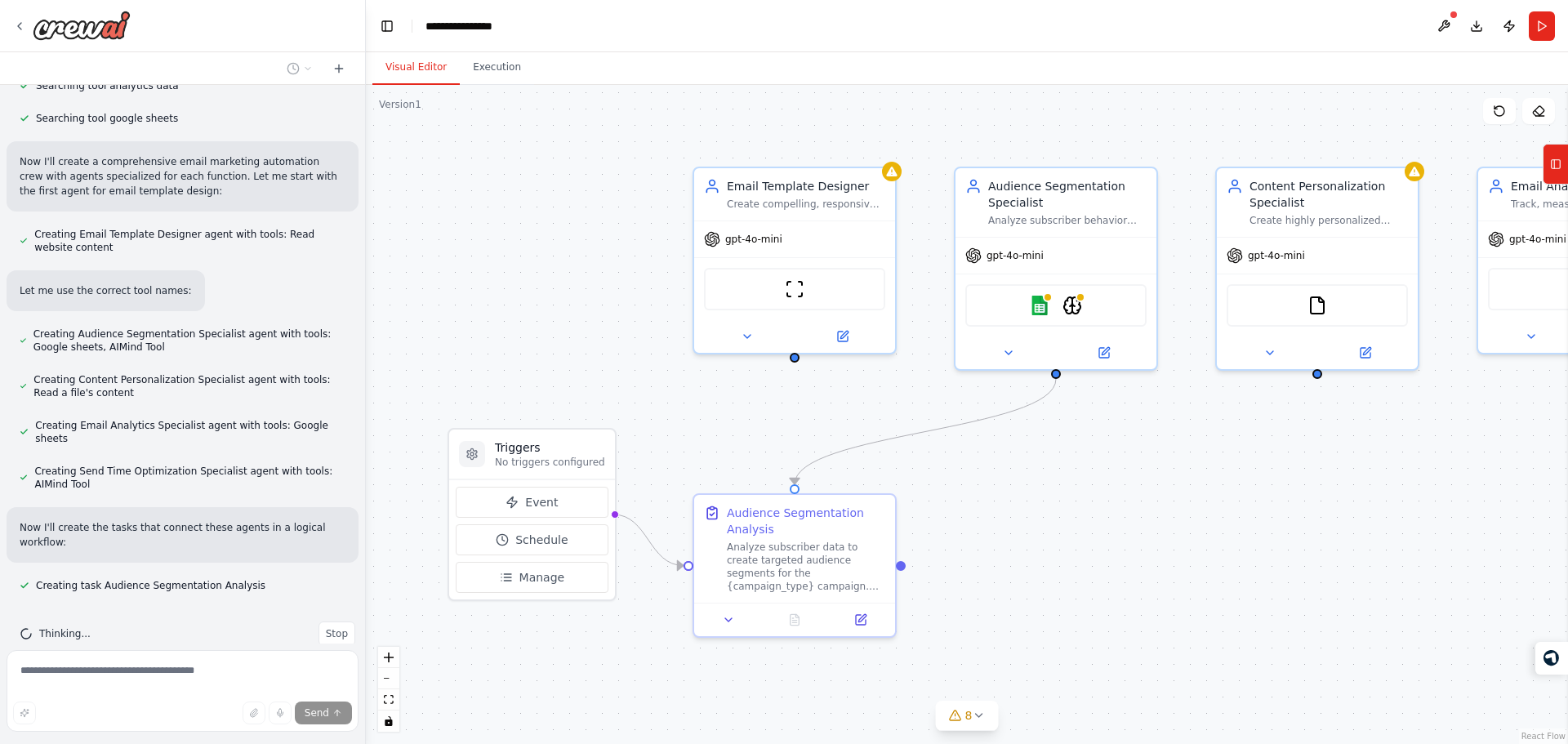
click at [1165, 277] on div ".deletable-edge-delete-btn { width: 20px; height: 20px; border: 0px solid #ffff…" at bounding box center [968, 414] width 1203 height 659
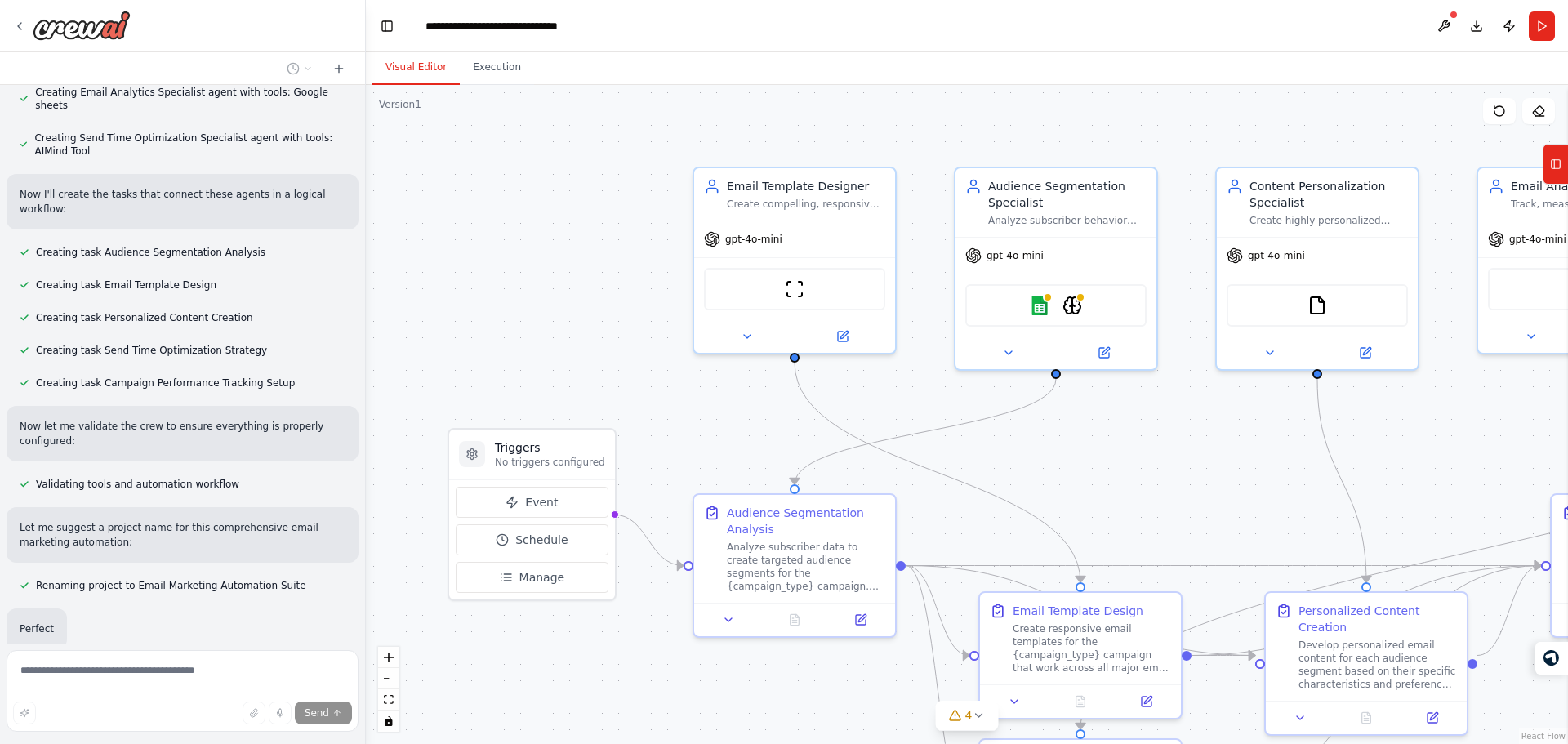
scroll to position [766, 0]
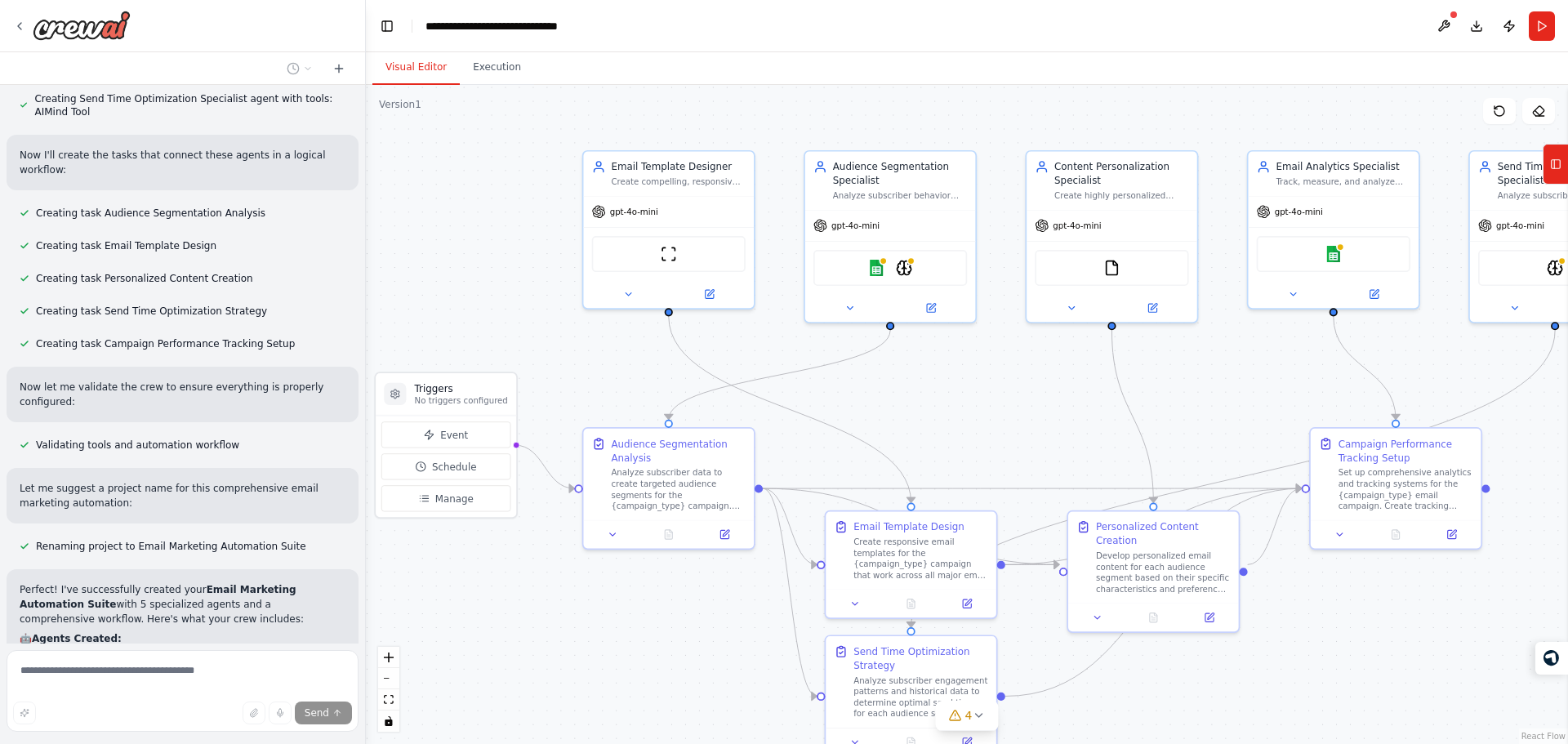
drag, startPoint x: 698, startPoint y: 297, endPoint x: 531, endPoint y: 240, distance: 176.5
click at [531, 240] on div ".deletable-edge-delete-btn { width: 20px; height: 20px; border: 0px solid #ffff…" at bounding box center [968, 414] width 1203 height 659
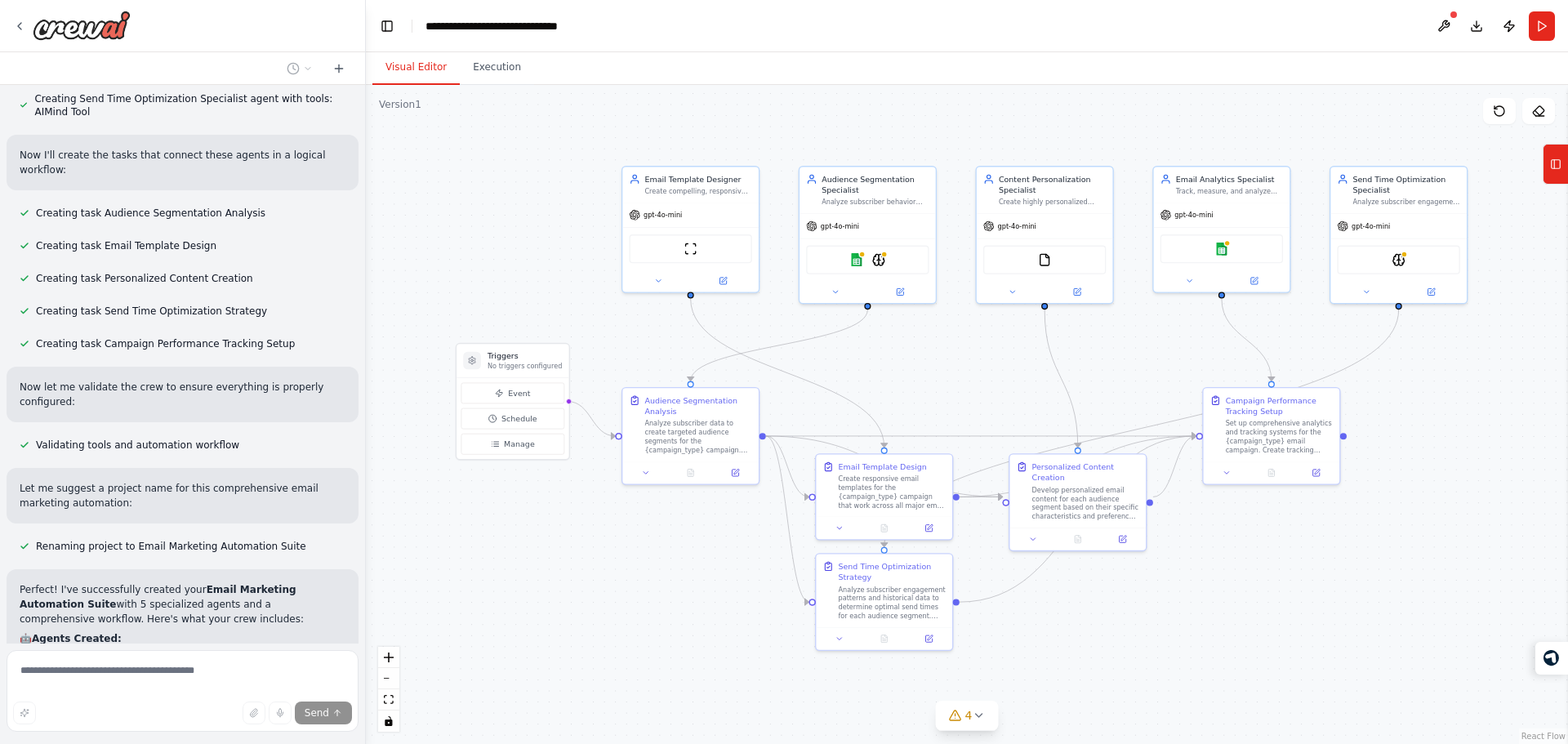
drag, startPoint x: 559, startPoint y: 579, endPoint x: 624, endPoint y: 576, distance: 65.1
click at [624, 576] on div ".deletable-edge-delete-btn { width: 20px; height: 20px; border: 0px solid #ffff…" at bounding box center [968, 414] width 1203 height 659
click at [895, 254] on div at bounding box center [897, 252] width 7 height 7
click at [977, 713] on icon at bounding box center [979, 716] width 13 height 13
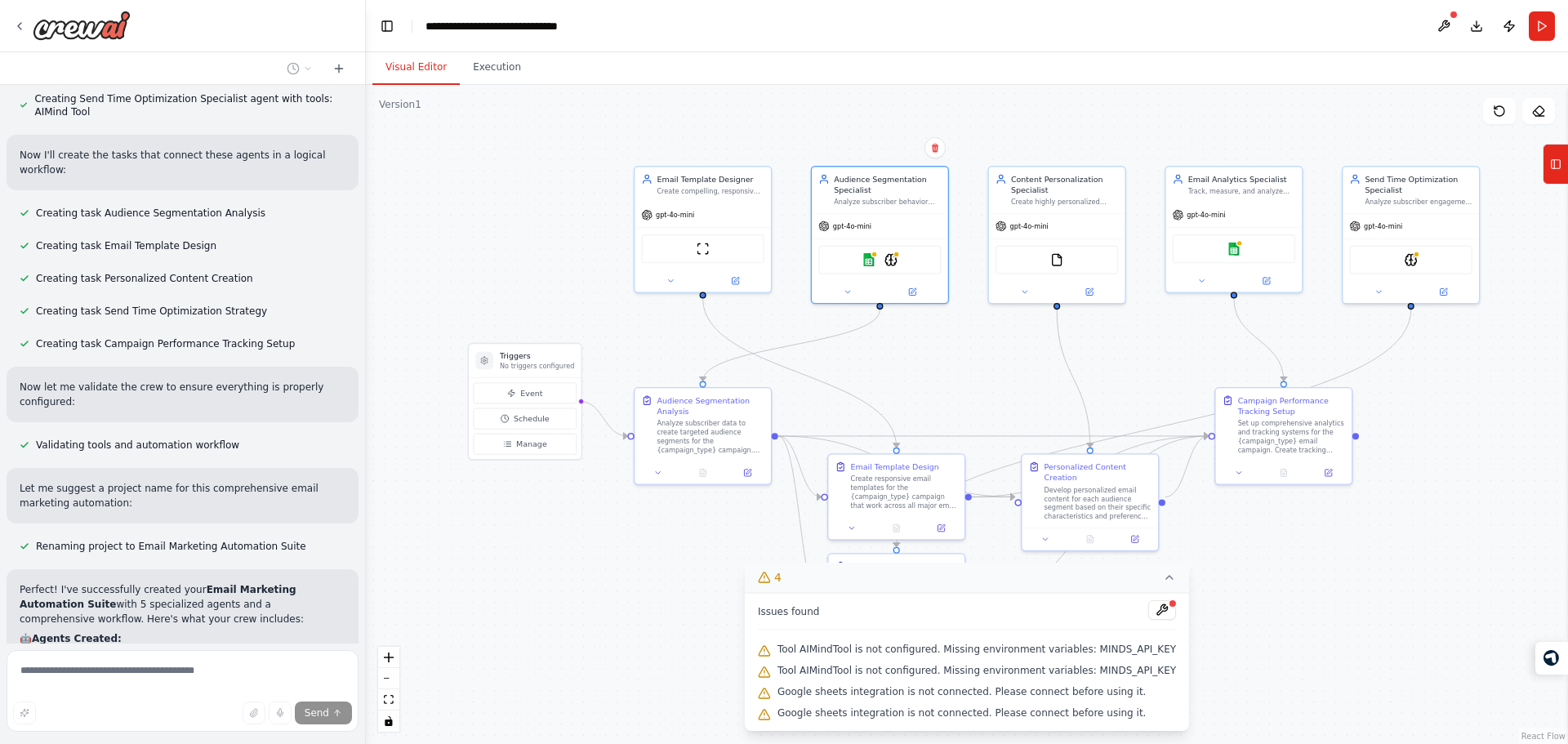
click at [735, 679] on div ".deletable-edge-delete-btn { width: 20px; height: 20px; border: 0px solid #ffff…" at bounding box center [968, 414] width 1203 height 659
click at [866, 261] on img at bounding box center [869, 257] width 13 height 13
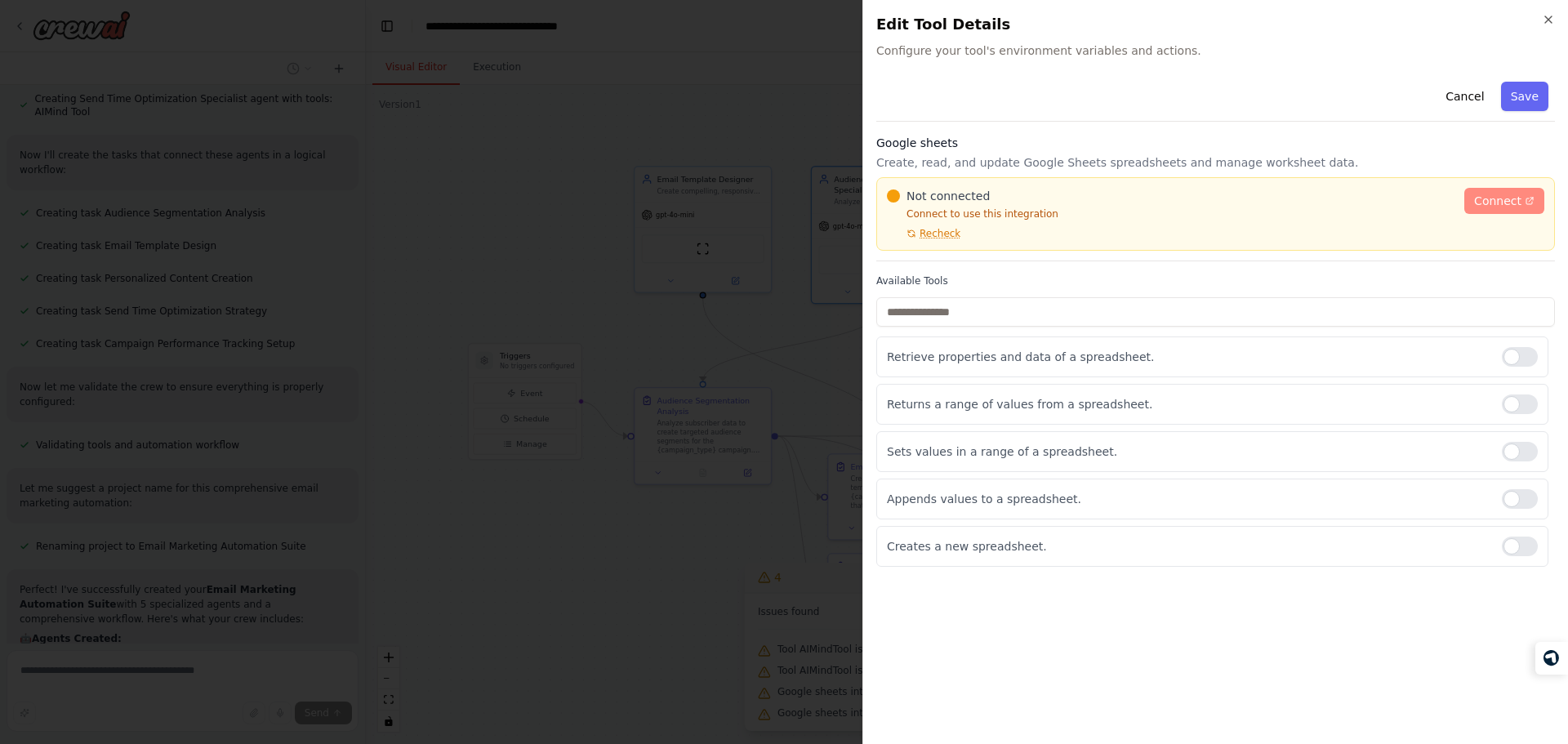
click at [1520, 193] on span "Connect" at bounding box center [1498, 201] width 48 height 16
click at [1494, 193] on span "Connect" at bounding box center [1498, 201] width 48 height 16
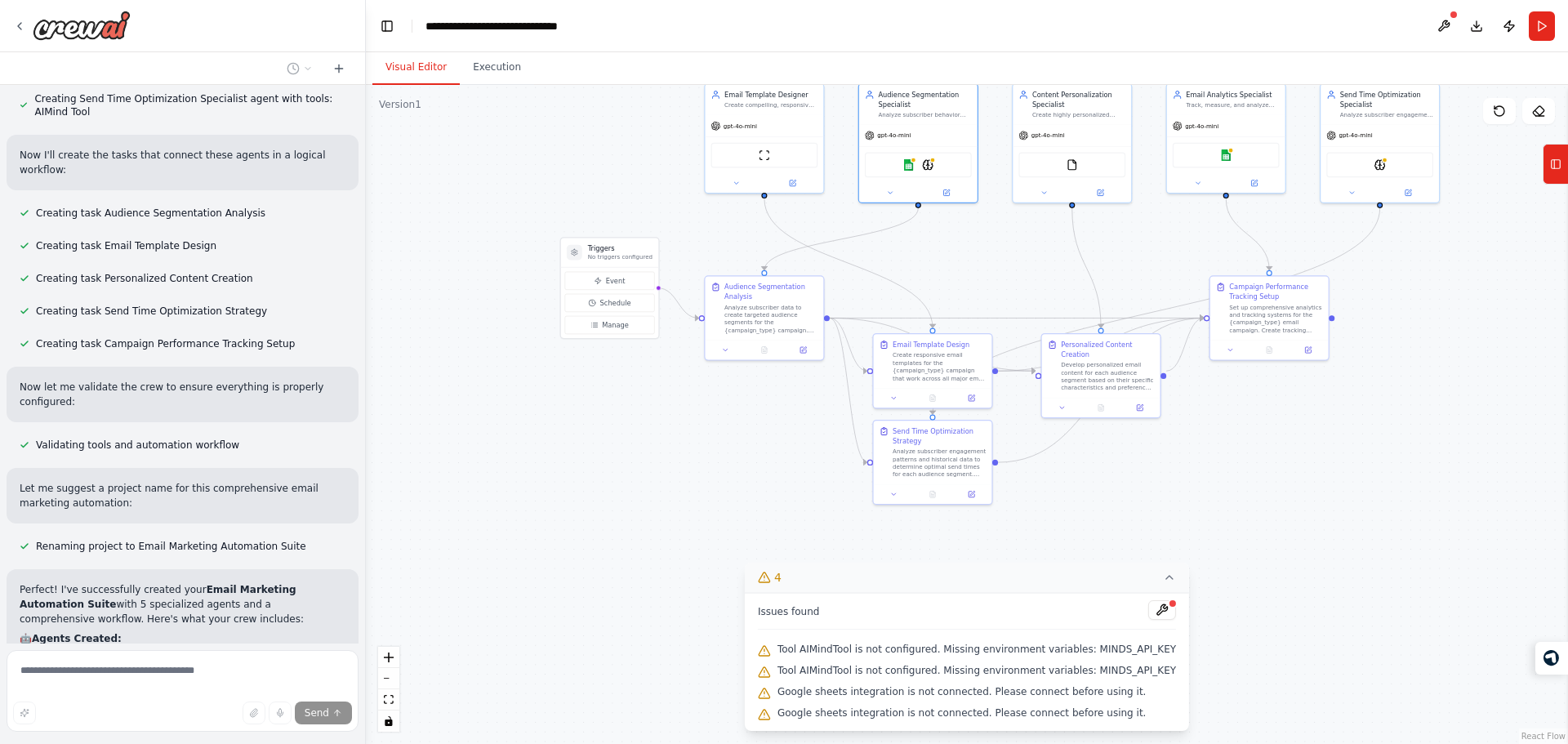
drag, startPoint x: 654, startPoint y: 536, endPoint x: 664, endPoint y: 439, distance: 97.5
click at [664, 439] on div ".deletable-edge-delete-btn { width: 20px; height: 20px; border: 0px solid #ffff…" at bounding box center [968, 414] width 1203 height 659
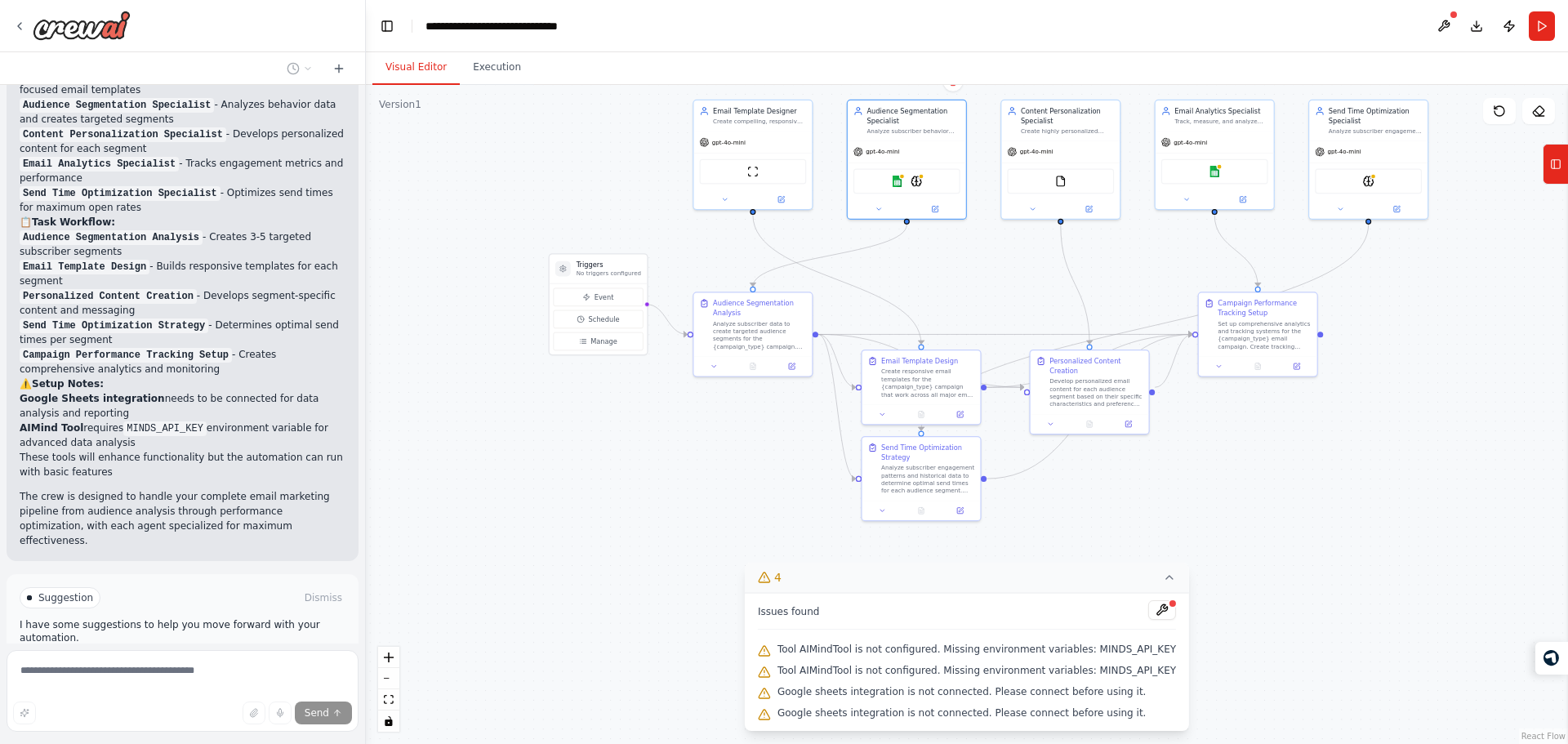
scroll to position [1428, 0]
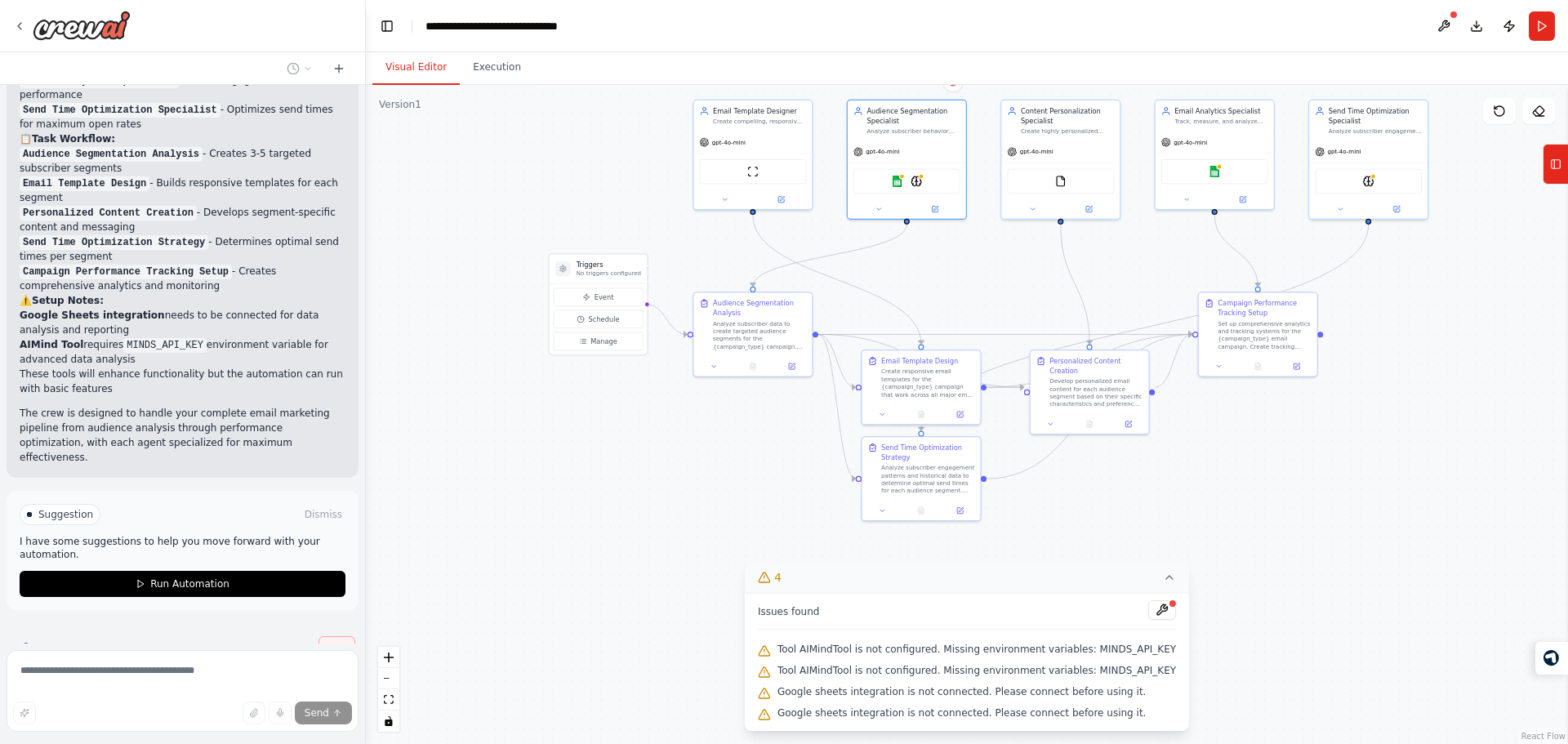
click at [337, 637] on button "Stop" at bounding box center [337, 649] width 36 height 25
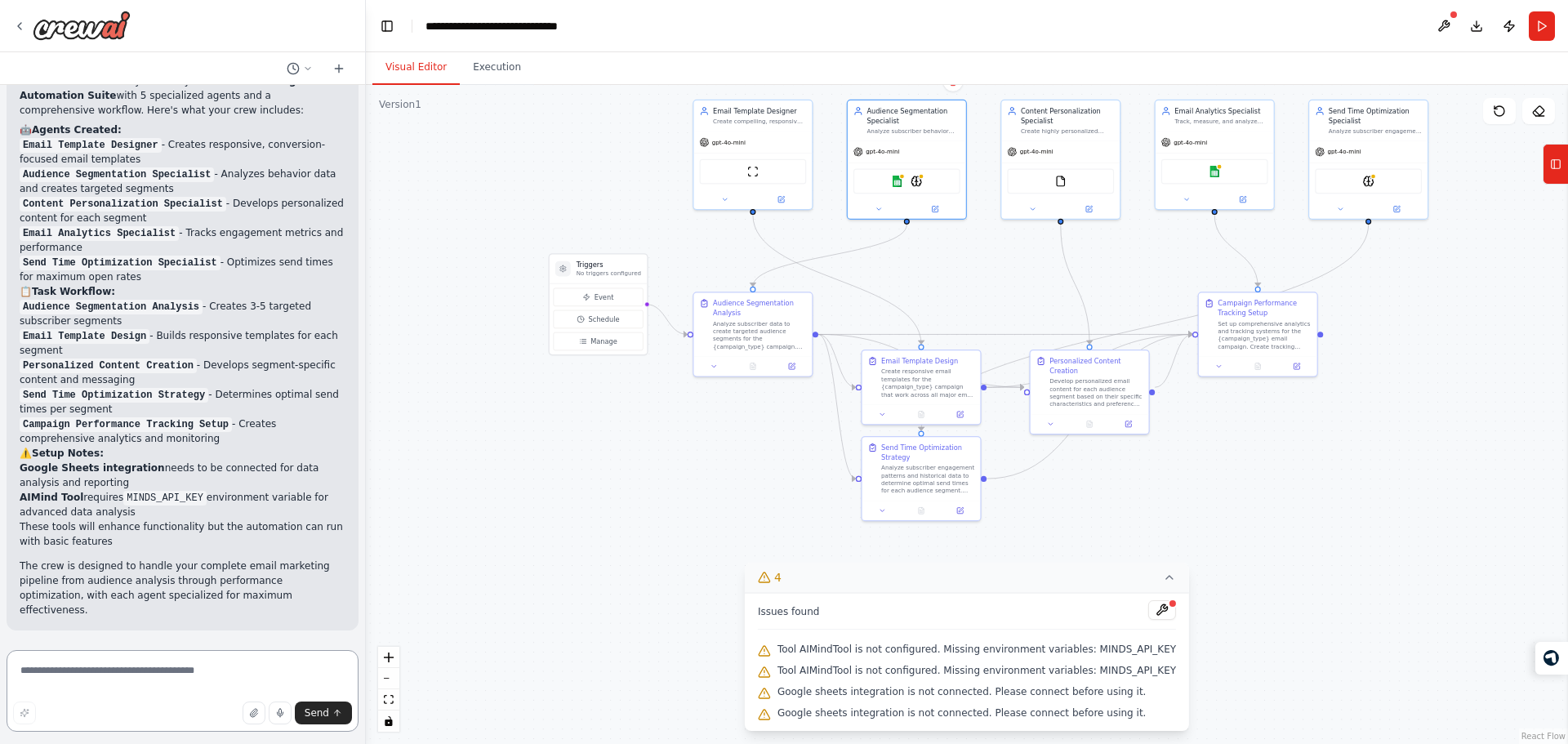
scroll to position [1231, 0]
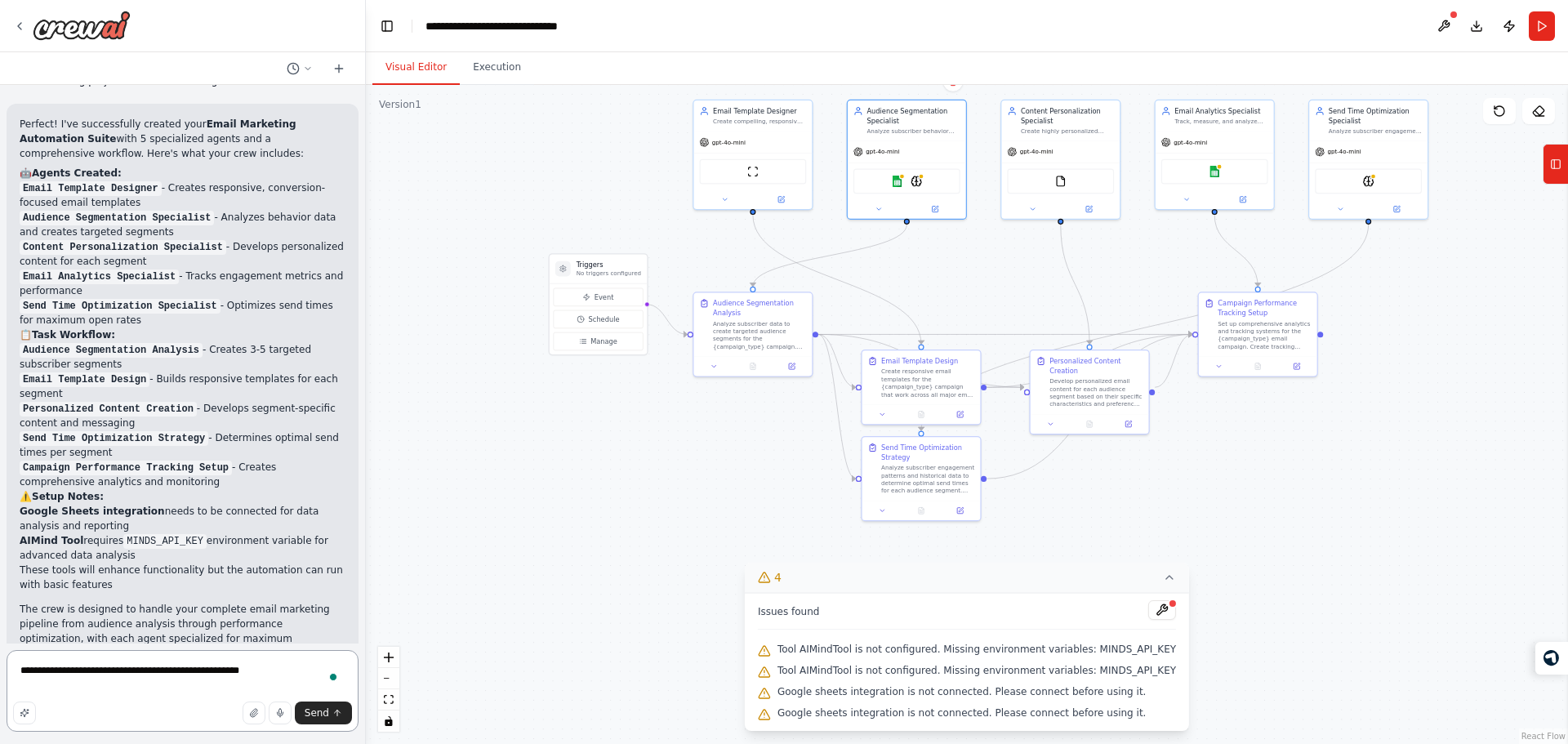
type textarea "**********"
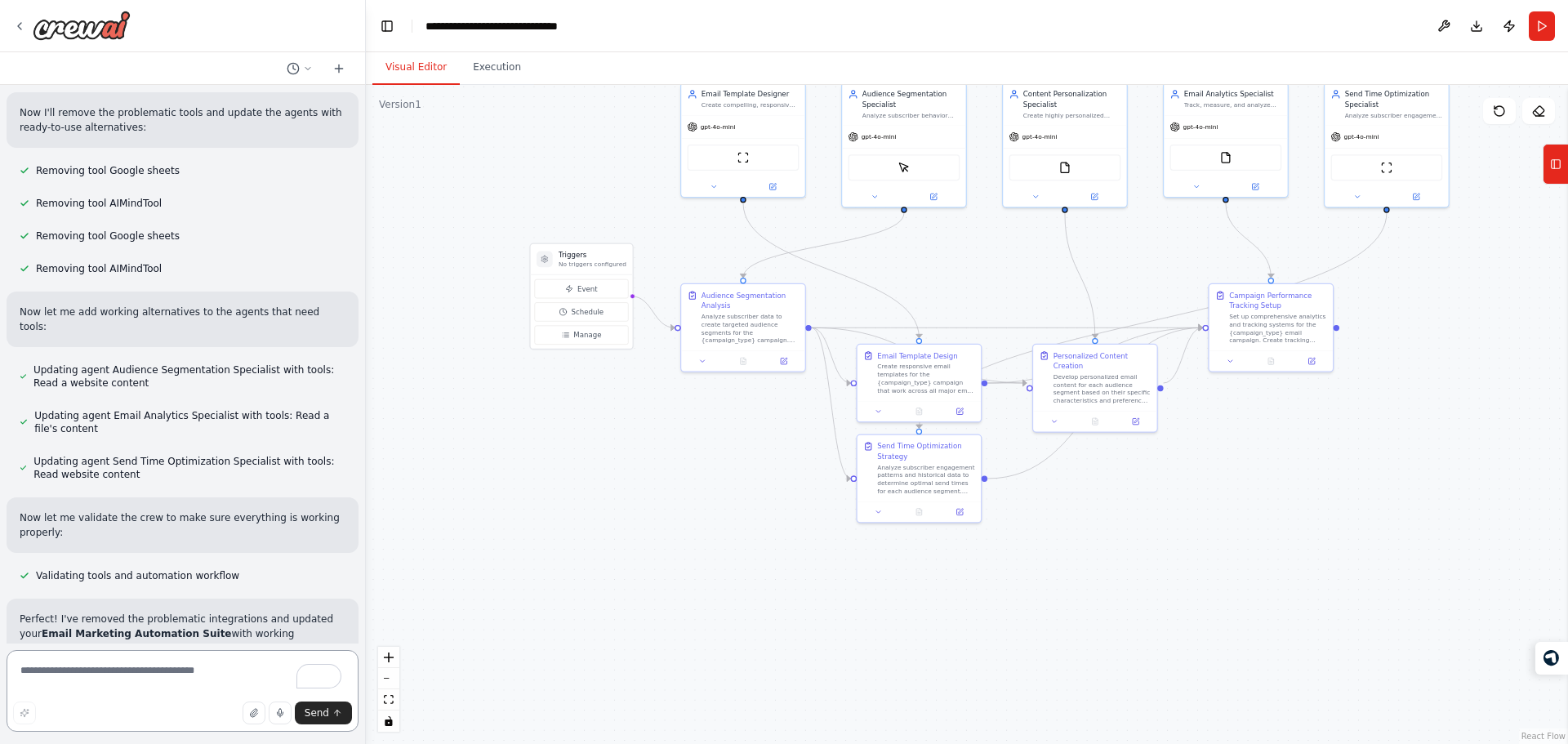
scroll to position [2708, 0]
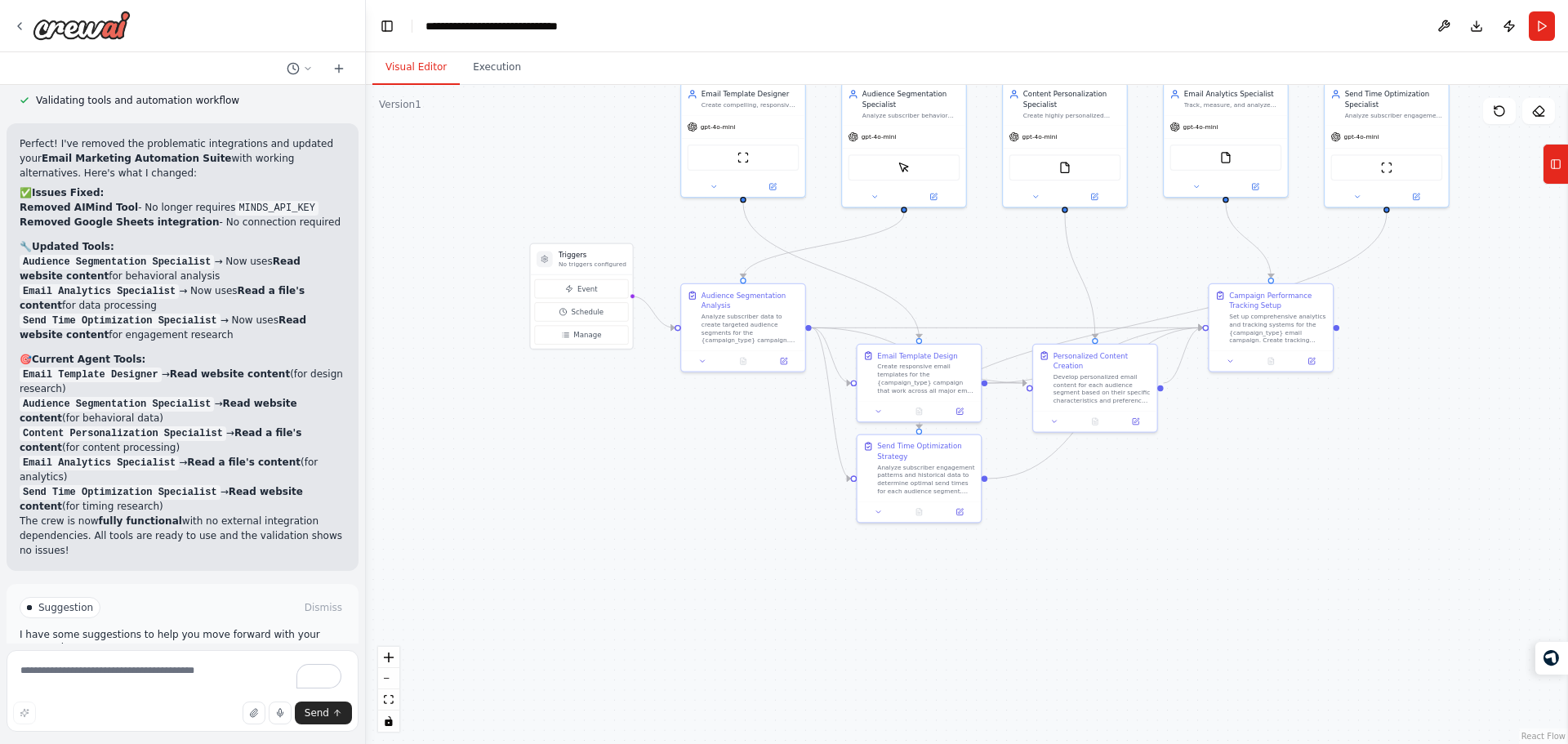
click at [207, 670] on span "Run Automation" at bounding box center [189, 677] width 79 height 13
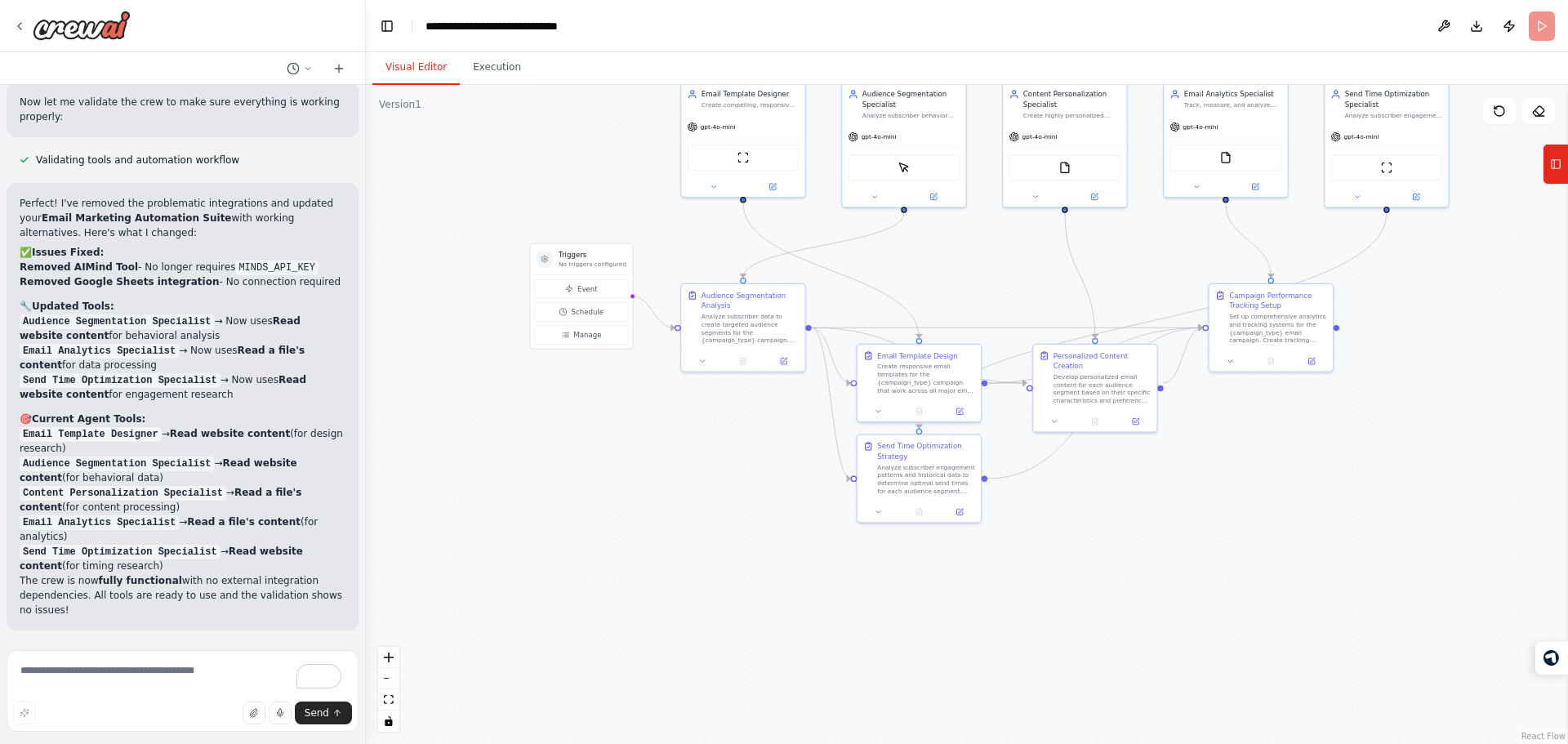
scroll to position [2576, 0]
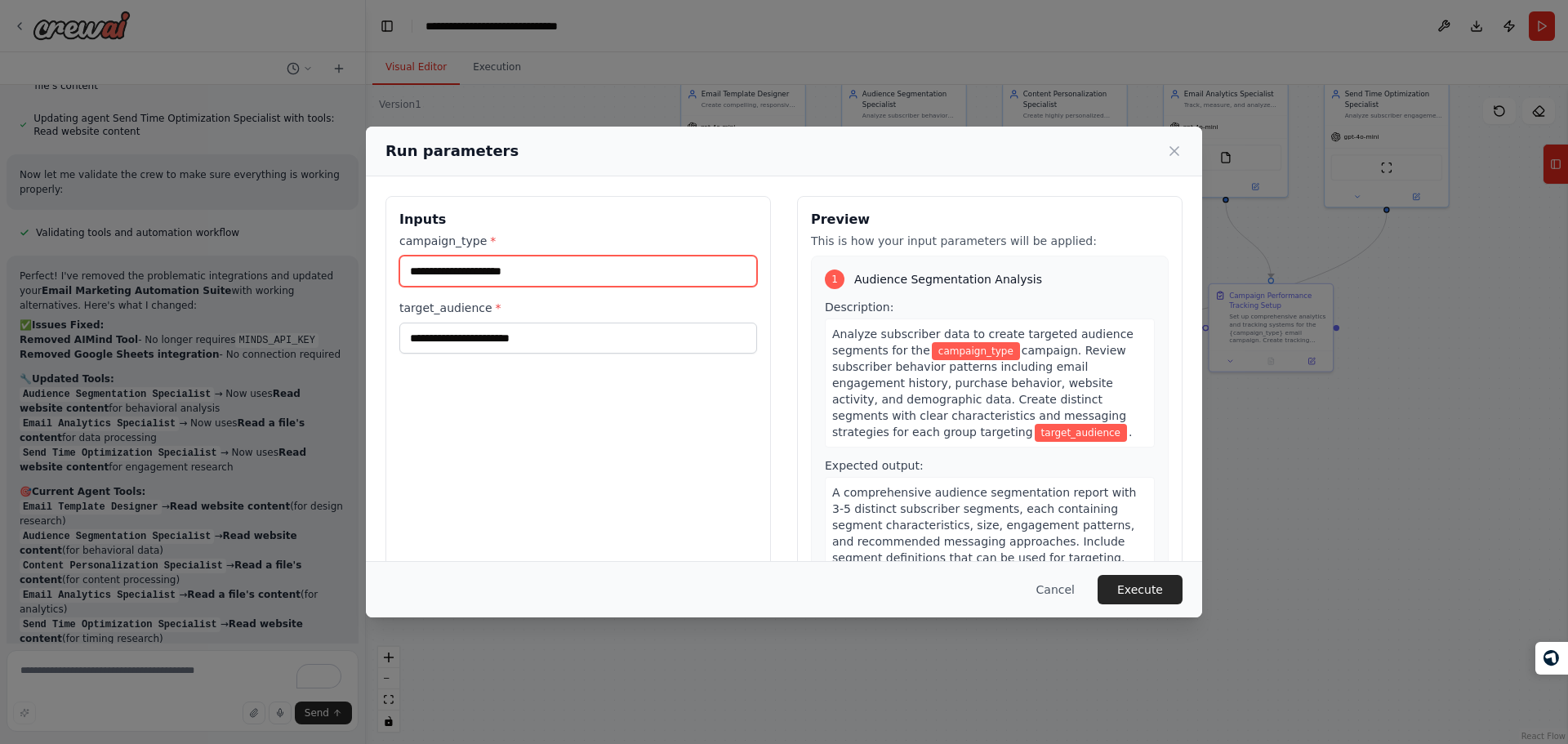
click at [587, 272] on input "campaign_type *" at bounding box center [578, 271] width 358 height 31
click at [238, 323] on div "Run parameters Inputs campaign_type * target_audience * Preview This is how you…" at bounding box center [784, 372] width 1568 height 744
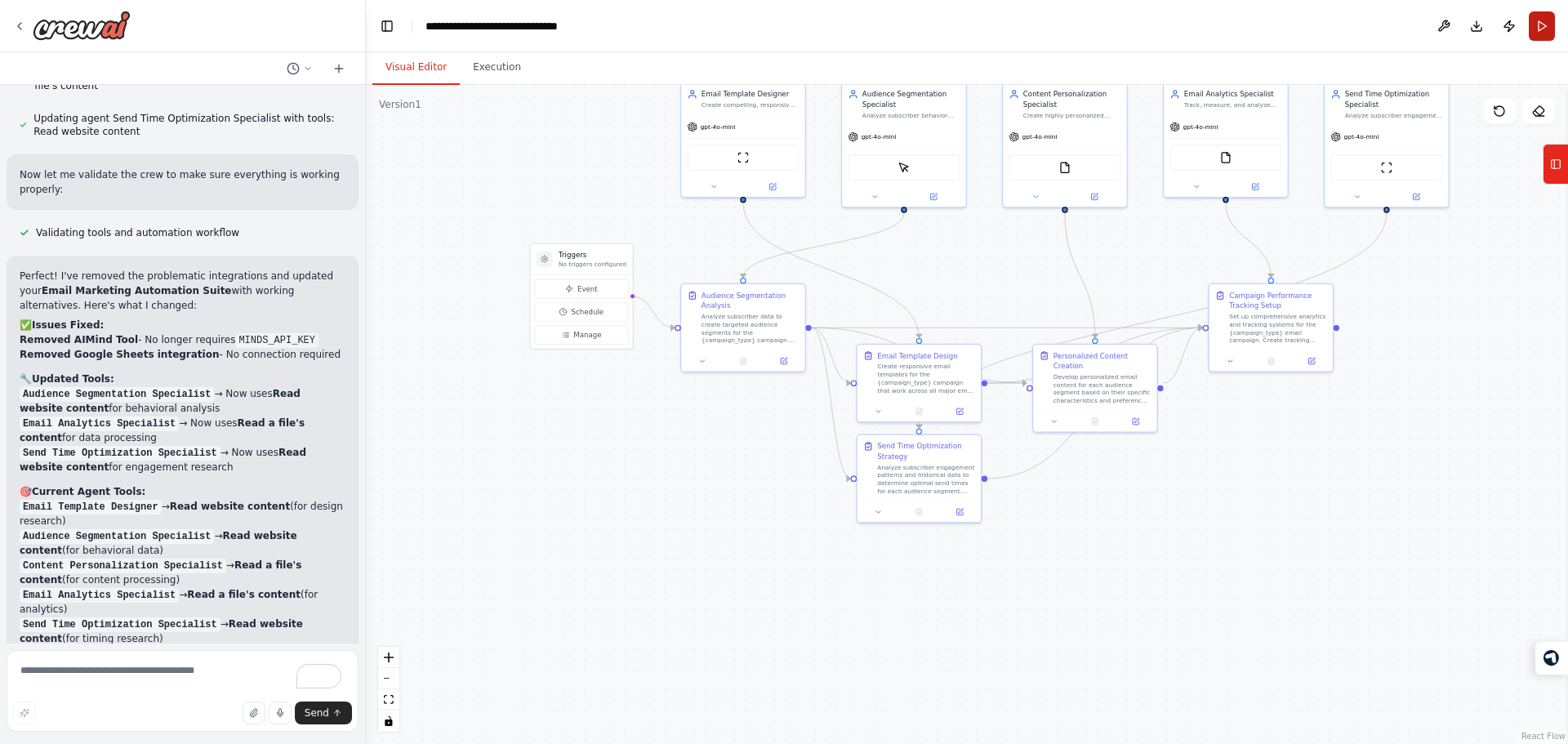
click at [1551, 22] on button "Run" at bounding box center [1541, 26] width 26 height 30
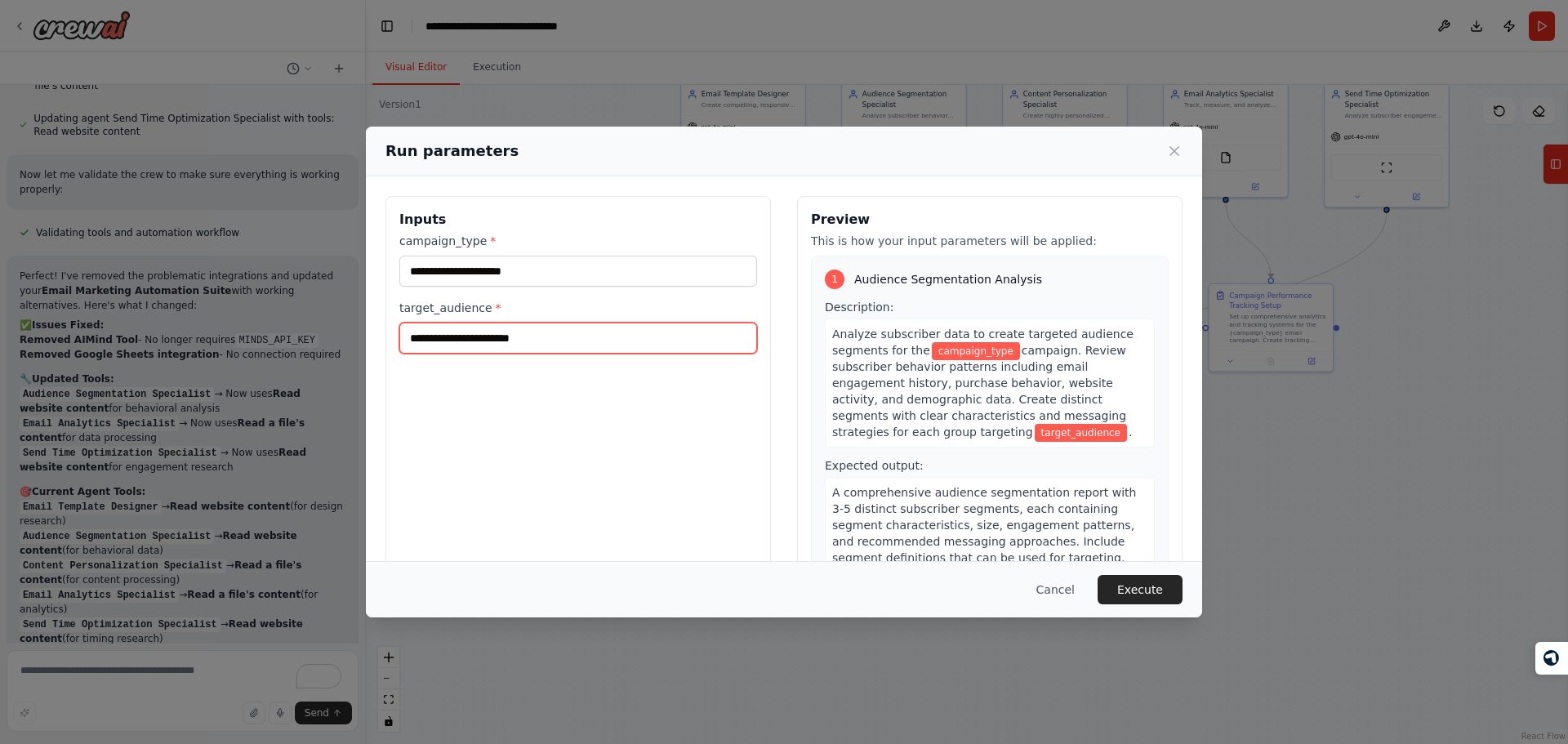
click at [631, 323] on input "target_audience *" at bounding box center [578, 338] width 358 height 31
type input "*"
type input "**********"
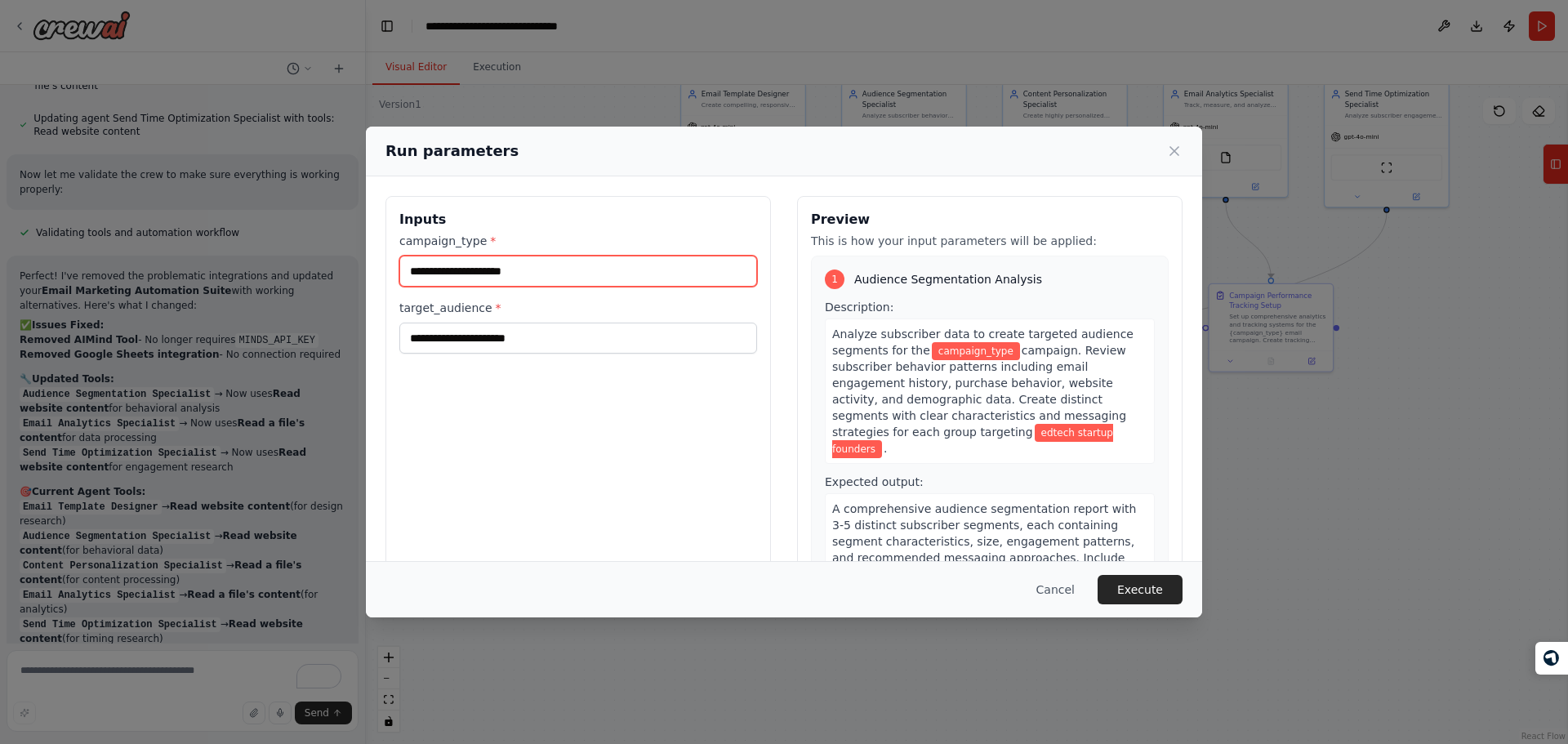
click at [556, 274] on input "campaign_type *" at bounding box center [578, 271] width 358 height 31
type input "**********"
click at [870, 315] on div "Description: Analyze subscriber data to create targeted audience segments for t…" at bounding box center [990, 382] width 330 height 165
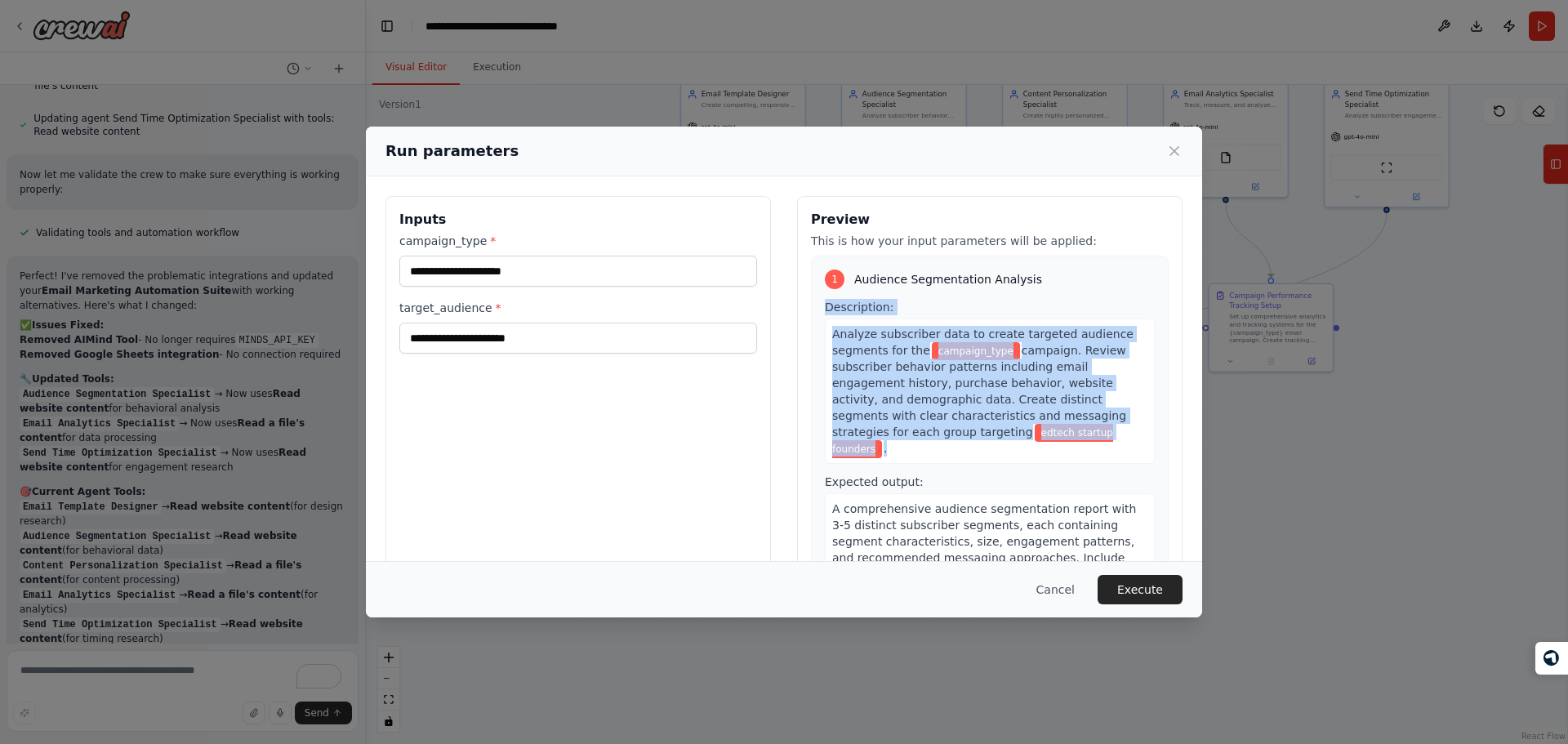
drag, startPoint x: 870, startPoint y: 315, endPoint x: 882, endPoint y: 372, distance: 58.2
click at [882, 372] on div "Description: Analyze subscriber data to create targeted audience segments for t…" at bounding box center [990, 382] width 330 height 165
copy div "Description: Analyze subscriber data to create targeted audience segments for t…"
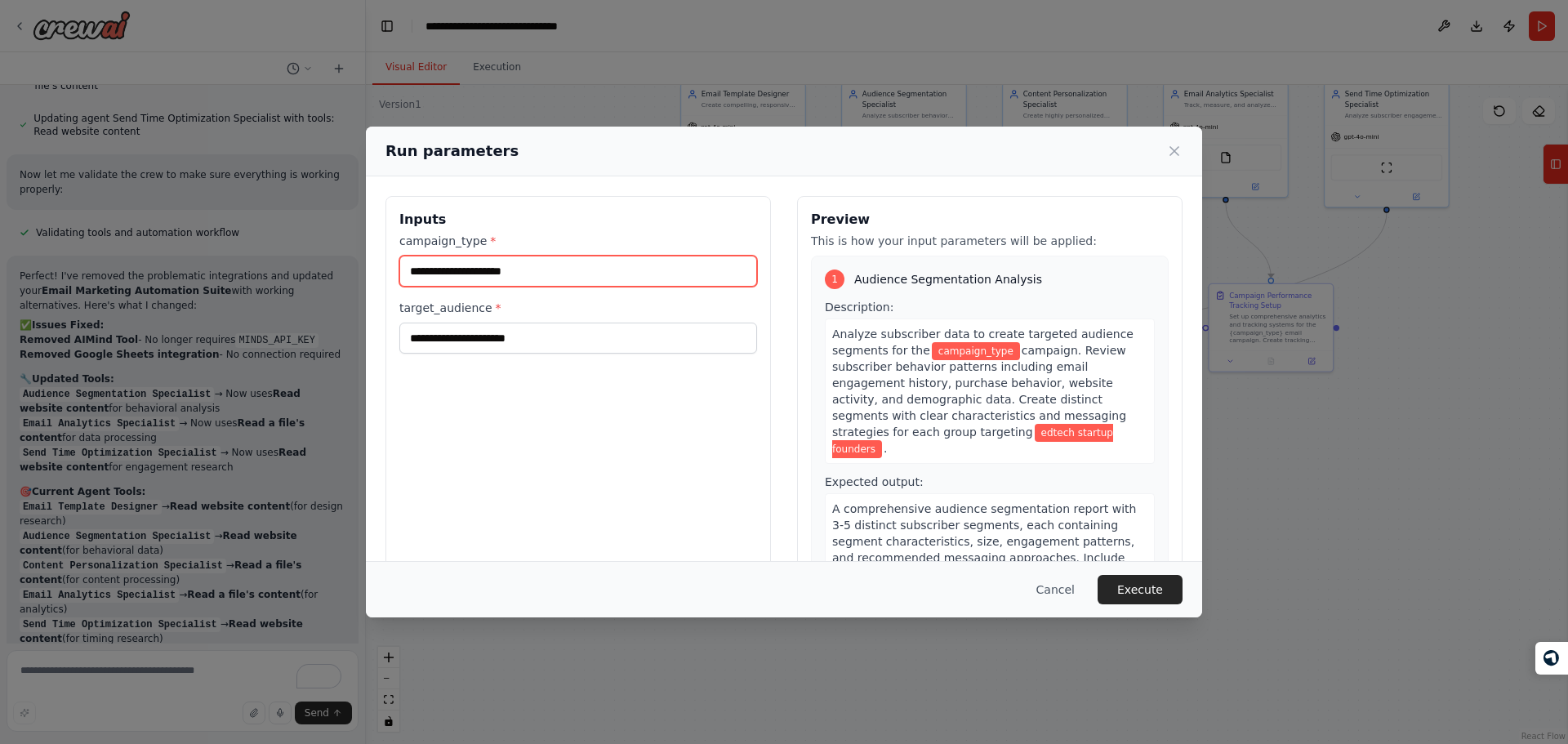
click at [558, 266] on input "campaign_type *" at bounding box center [578, 271] width 358 height 31
click at [602, 272] on input "**********" at bounding box center [578, 271] width 358 height 31
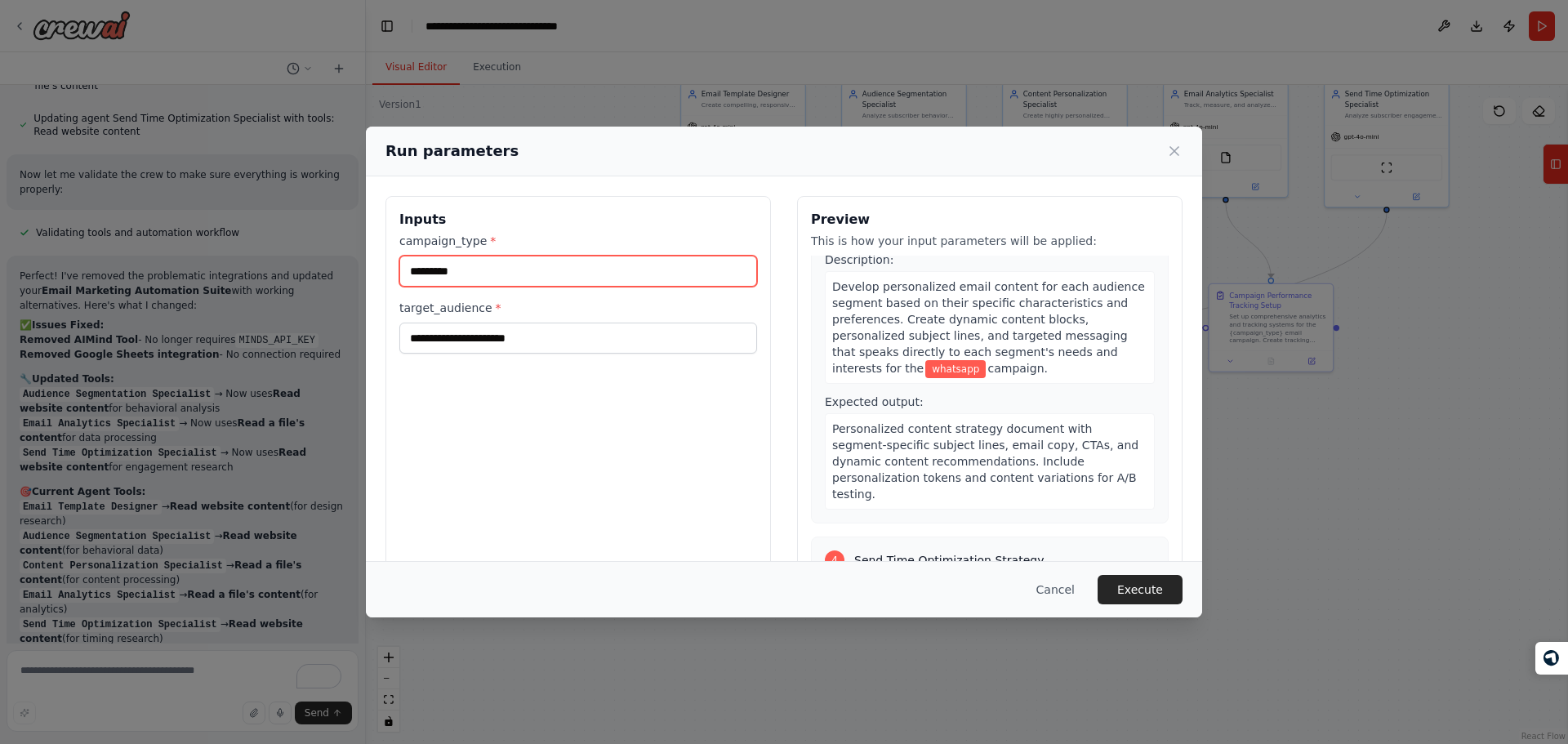
scroll to position [935, 0]
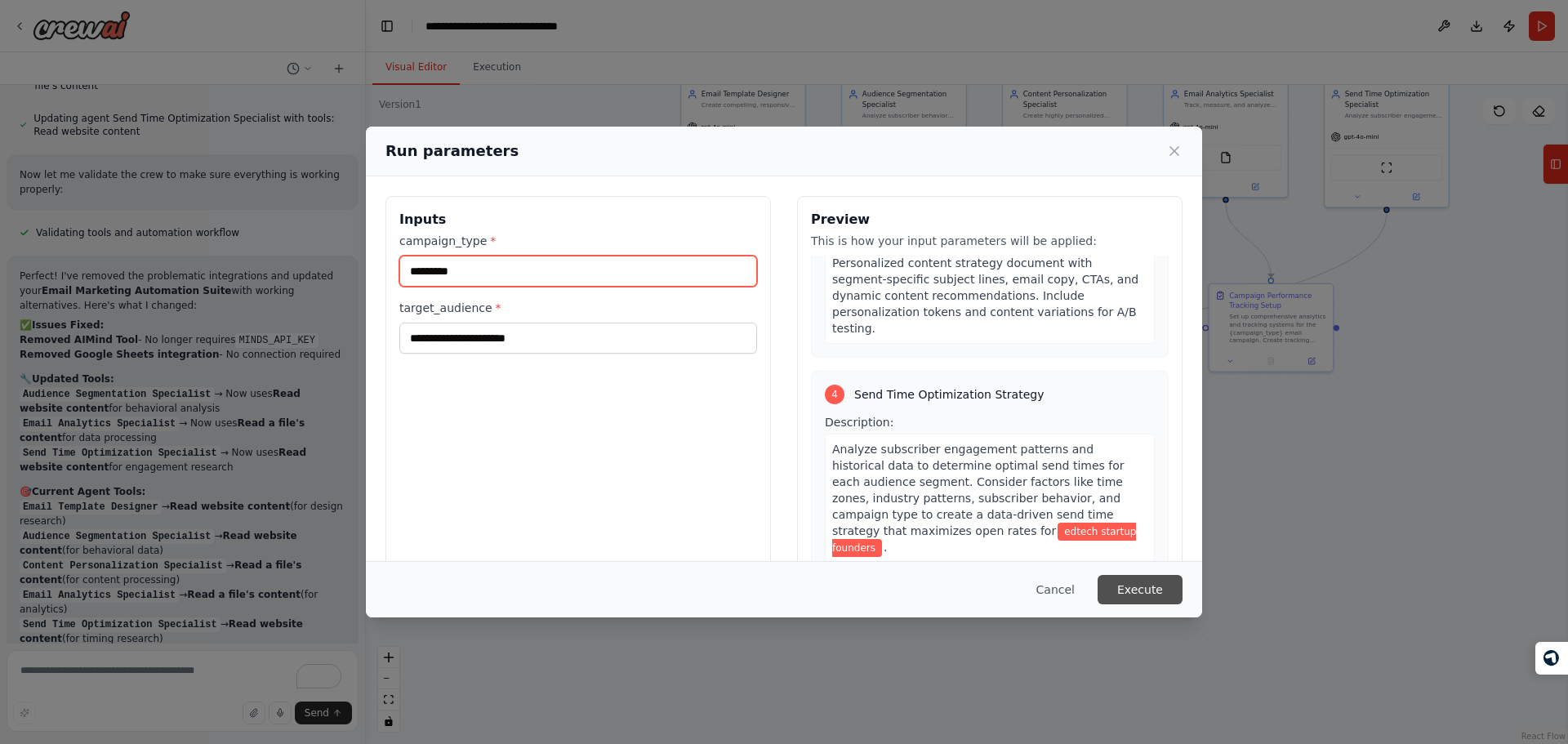
type input "********"
click at [1159, 579] on button "Execute" at bounding box center [1140, 589] width 85 height 30
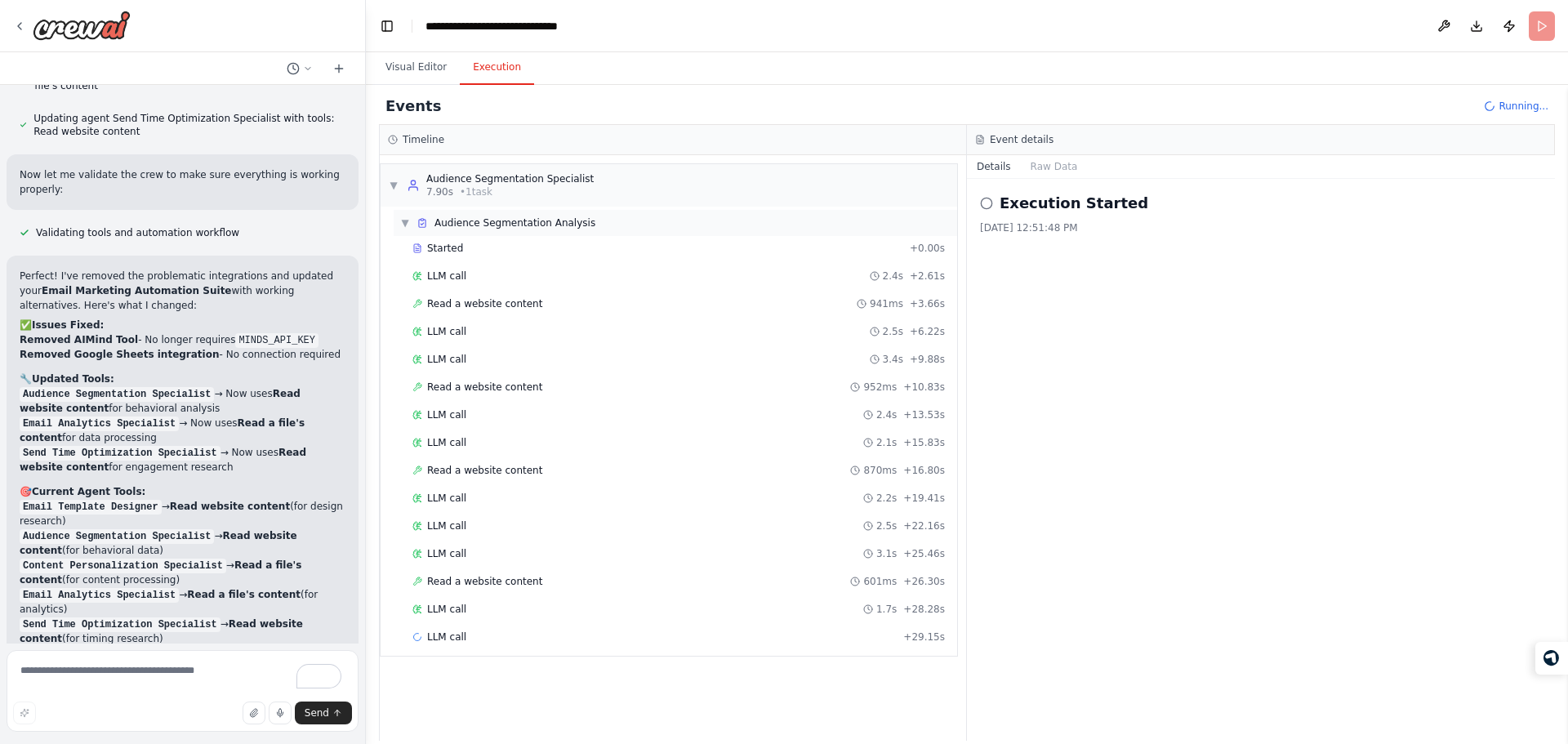
click at [486, 230] on div "▼ Audience Segmentation Analysis" at bounding box center [675, 223] width 563 height 26
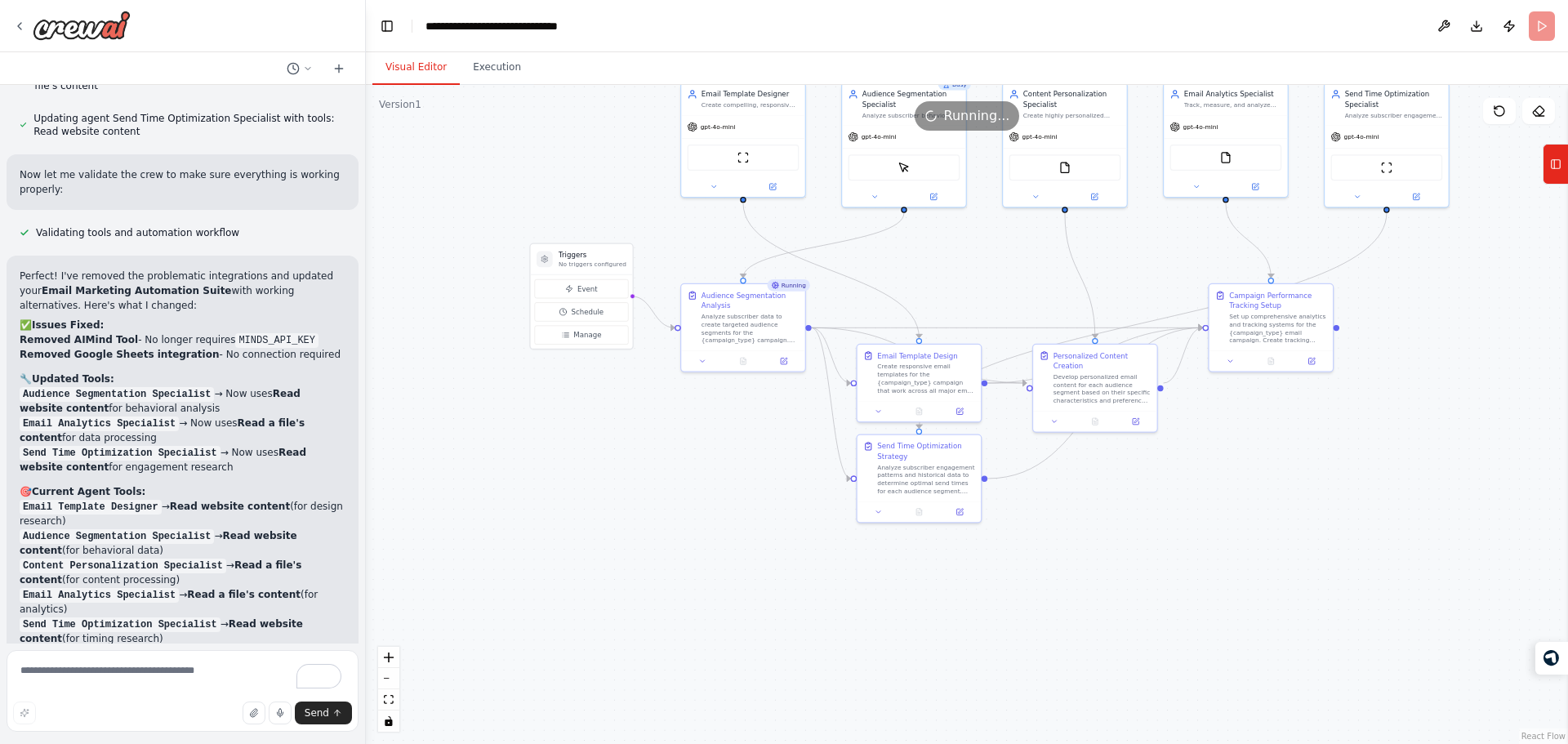
click at [412, 67] on button "Visual Editor" at bounding box center [416, 68] width 87 height 34
click at [603, 464] on div ".deletable-edge-delete-btn { width: 20px; height: 20px; border: 0px solid #ffff…" at bounding box center [968, 414] width 1203 height 659
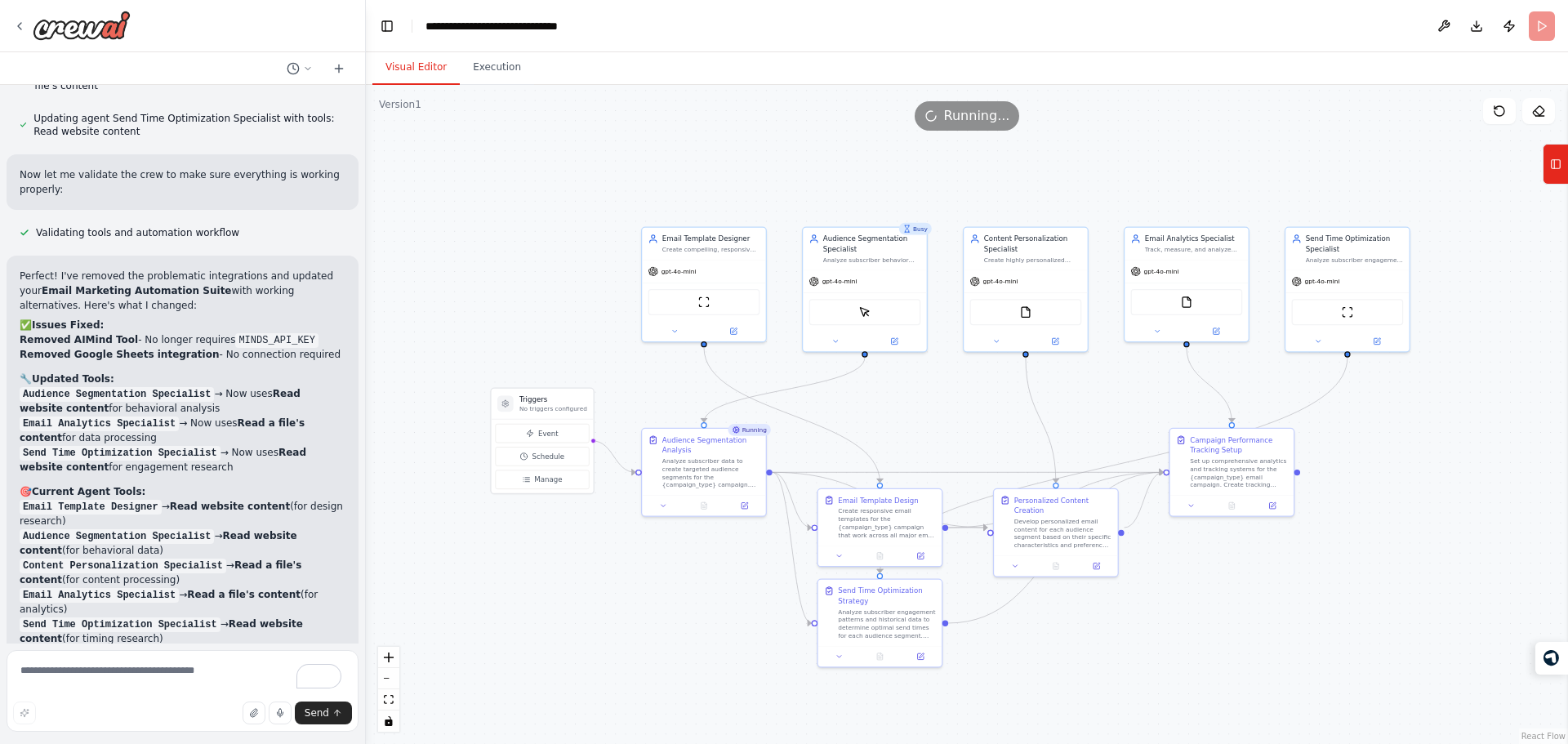
drag, startPoint x: 664, startPoint y: 463, endPoint x: 625, endPoint y: 606, distance: 148.2
click at [625, 606] on div ".deletable-edge-delete-btn { width: 20px; height: 20px; border: 0px solid #ffff…" at bounding box center [968, 414] width 1203 height 659
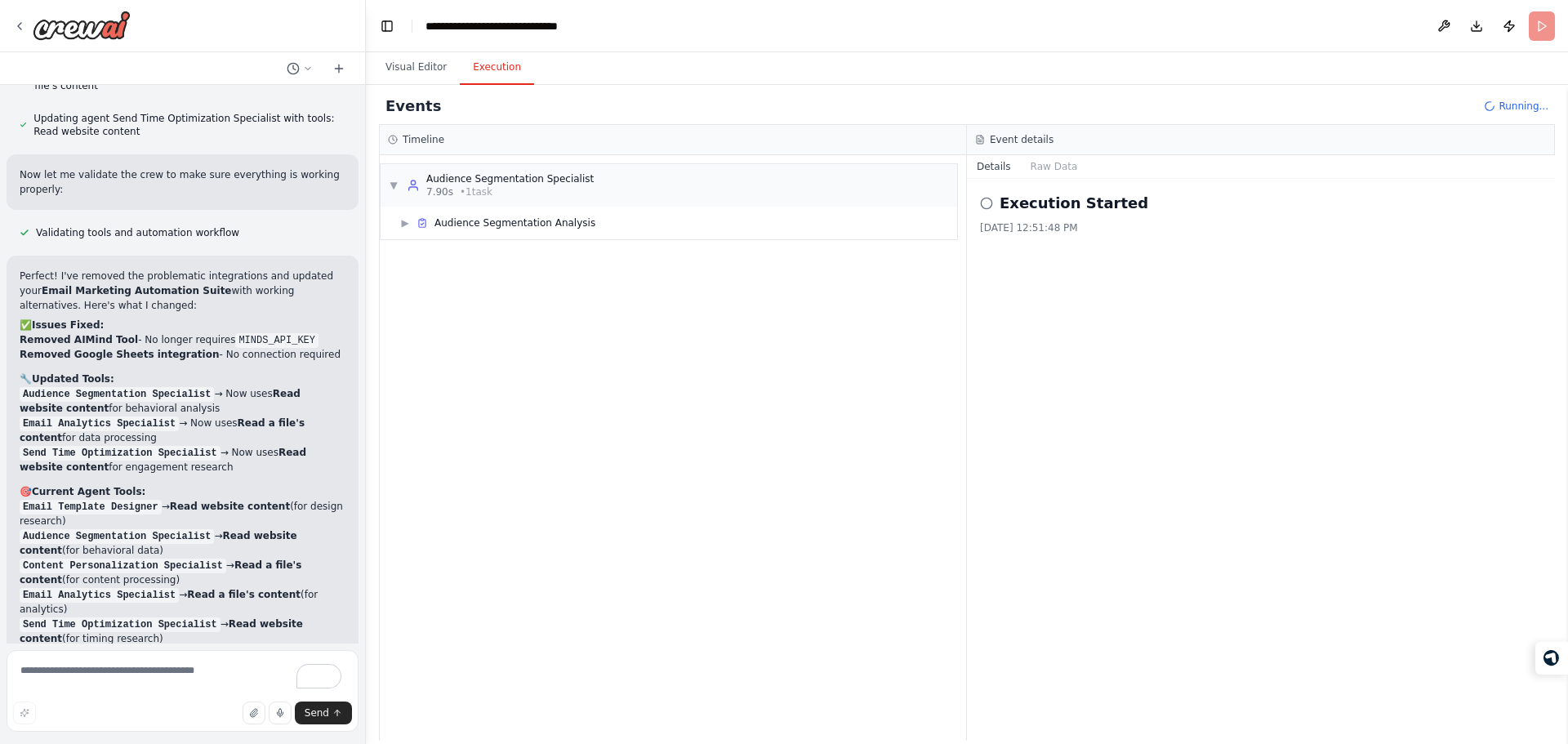
click at [482, 75] on button "Execution" at bounding box center [497, 68] width 75 height 34
click at [493, 219] on span "Audience Segmentation Analysis" at bounding box center [515, 223] width 161 height 13
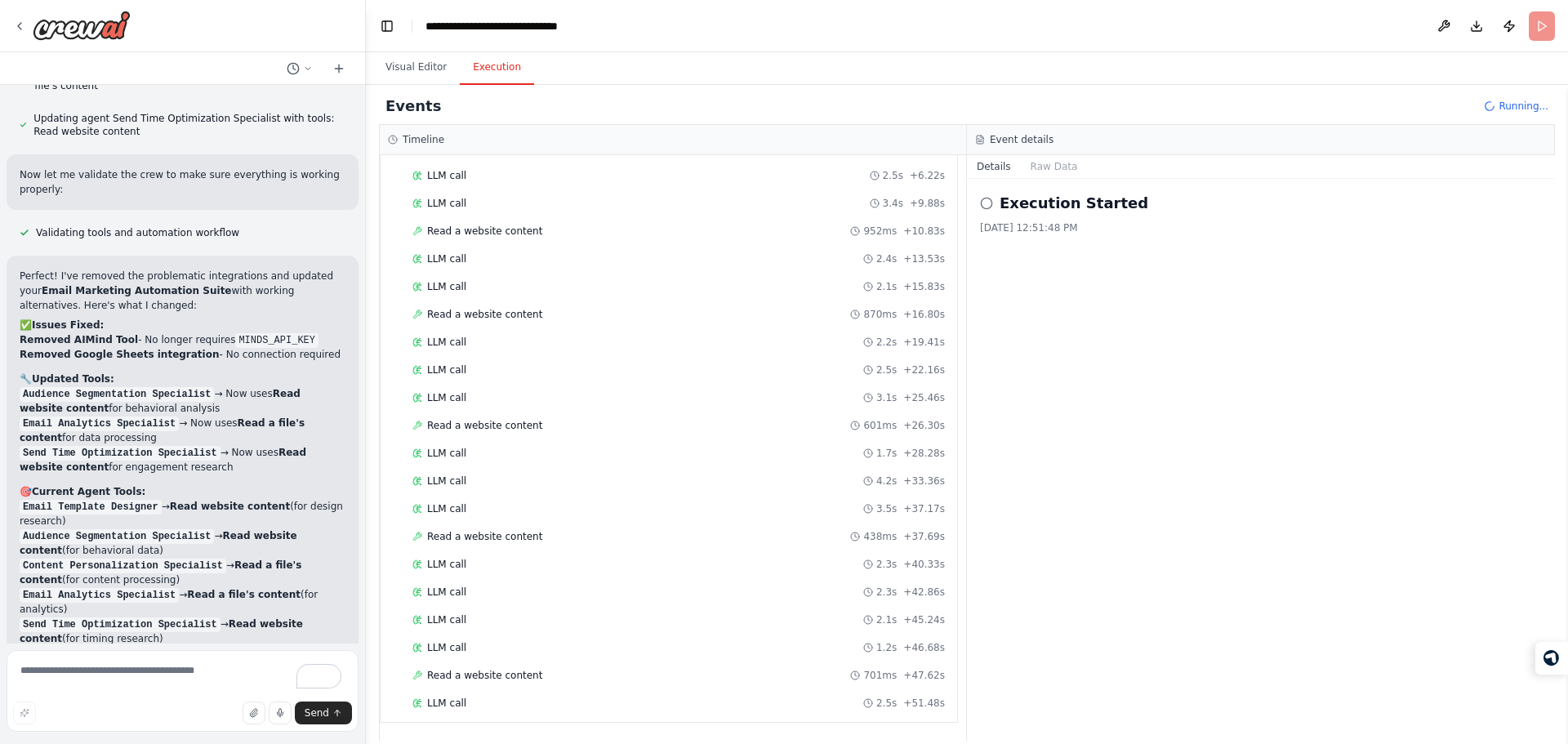
scroll to position [184, 0]
click at [178, 618] on code "Send Time Optimization Specialist" at bounding box center [120, 624] width 201 height 14
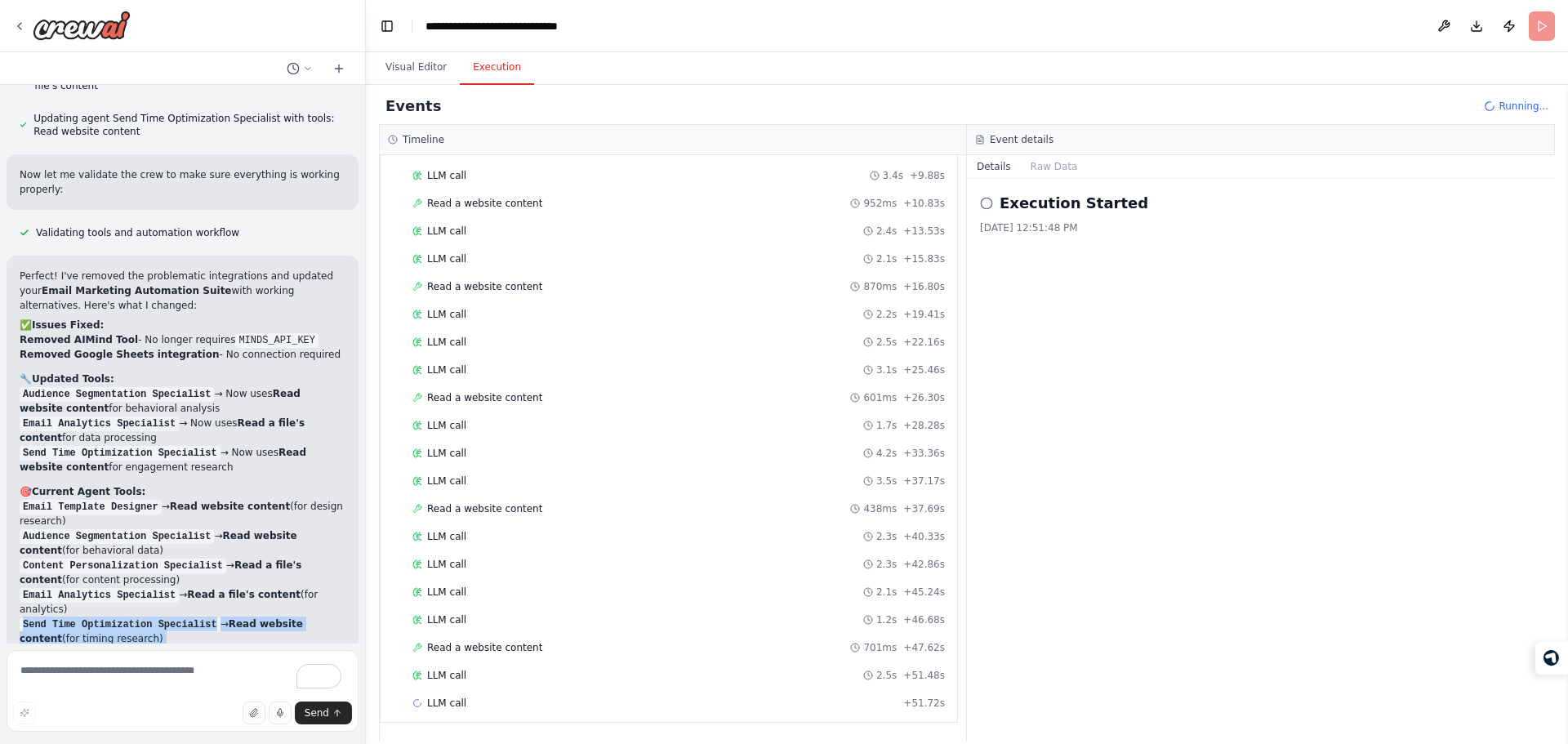
drag, startPoint x: 178, startPoint y: 558, endPoint x: 185, endPoint y: 583, distance: 26.0
click at [185, 583] on div "Perfect! I've removed the problematic integrations and updated your Email Marke…" at bounding box center [183, 479] width 326 height 422
click at [185, 646] on p "The crew is now fully functional with no external integration dependencies. All…" at bounding box center [183, 668] width 326 height 44
